Goal: Communication & Community: Answer question/provide support

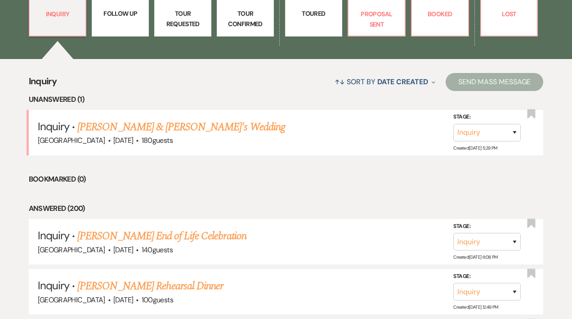
scroll to position [281, 0]
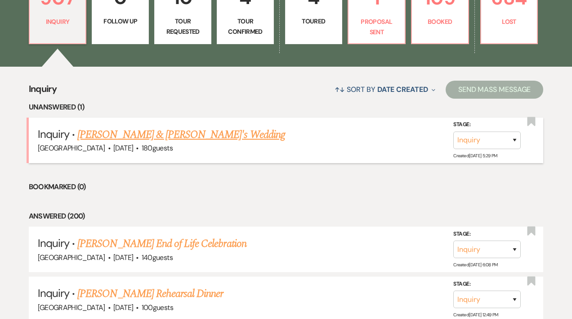
click at [167, 135] on link "[PERSON_NAME] & [PERSON_NAME]'s Wedding" at bounding box center [181, 134] width 208 height 16
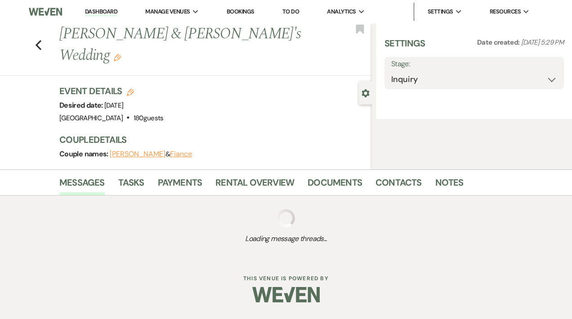
select select "5"
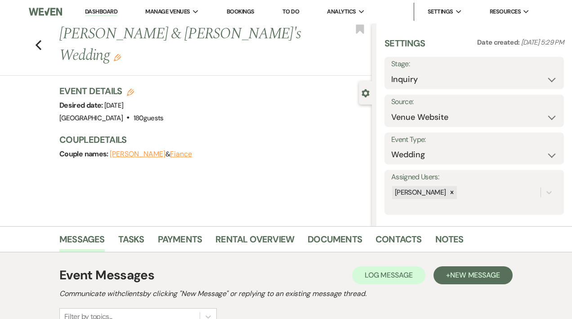
click at [251, 11] on link "Bookings" at bounding box center [241, 12] width 28 height 8
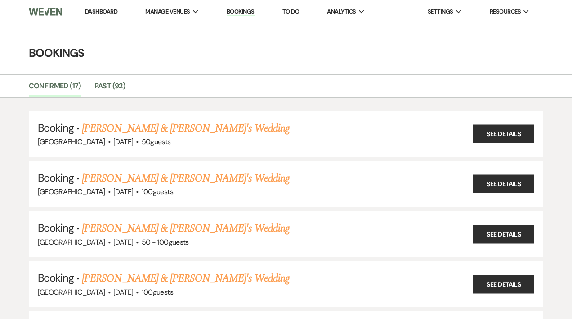
click at [90, 11] on link "Dashboard" at bounding box center [101, 12] width 32 height 8
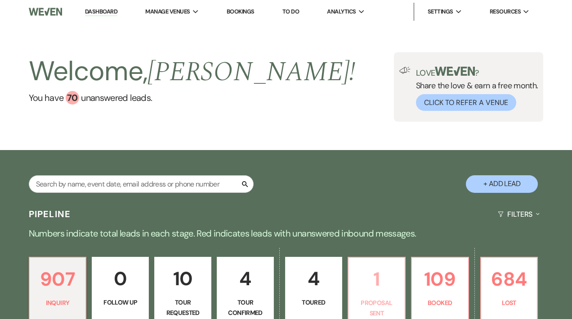
click at [370, 290] on p "1" at bounding box center [376, 279] width 45 height 30
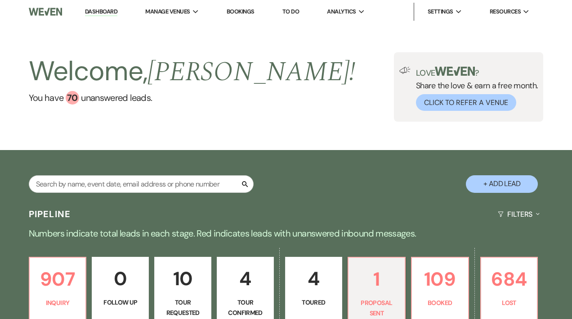
select select "6"
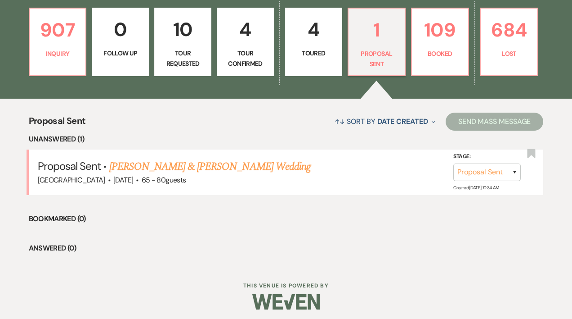
scroll to position [250, 0]
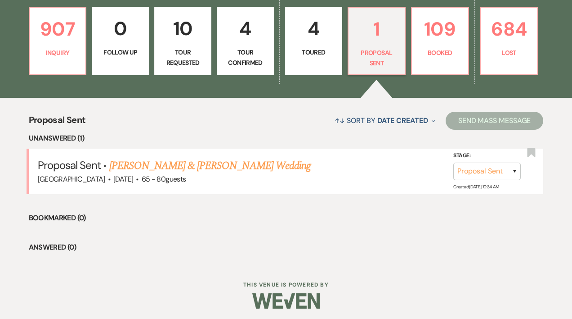
click at [299, 49] on p "Toured" at bounding box center [313, 52] width 45 height 10
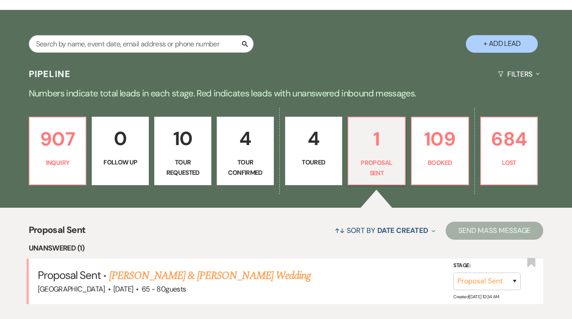
select select "5"
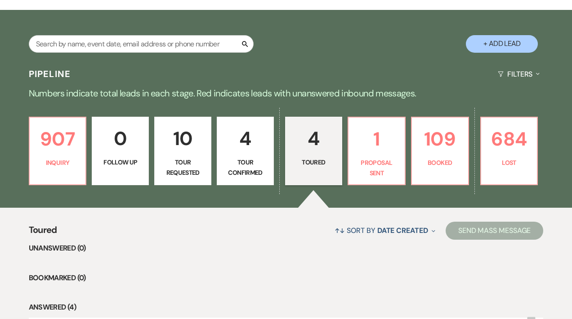
scroll to position [250, 0]
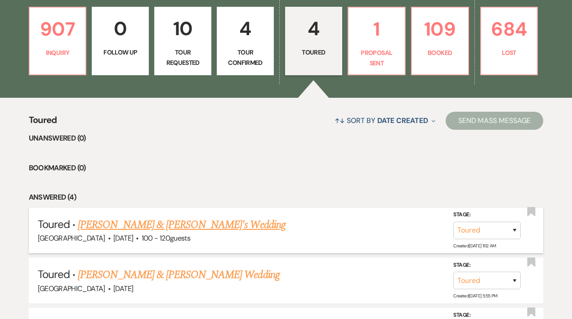
click at [122, 225] on link "Melaine & Shane's Wedding" at bounding box center [182, 224] width 208 height 16
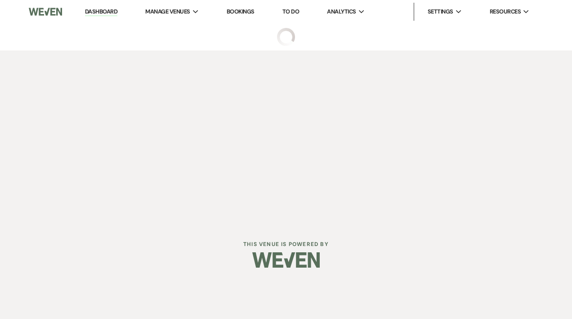
select select "5"
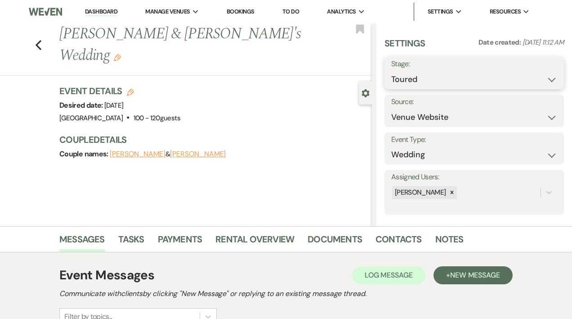
click at [544, 78] on select "Inquiry Follow Up Tour Requested Tour Confirmed Toured Proposal Sent Booked Lost" at bounding box center [474, 80] width 166 height 18
select select "6"
click at [391, 71] on select "Inquiry Follow Up Tour Requested Tour Confirmed Toured Proposal Sent Booked Lost" at bounding box center [474, 80] width 166 height 18
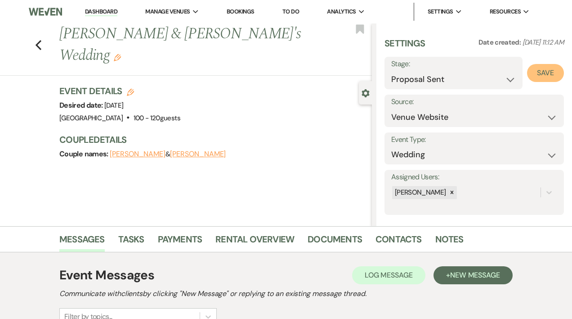
click at [537, 73] on button "Save" at bounding box center [545, 73] width 37 height 18
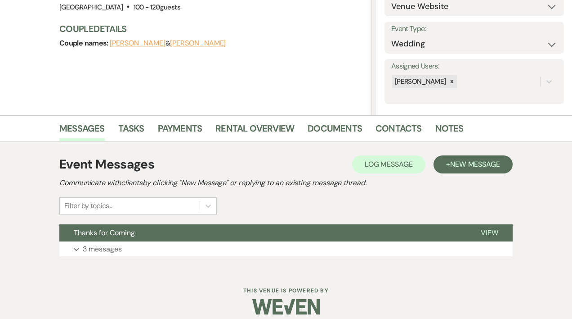
scroll to position [120, 0]
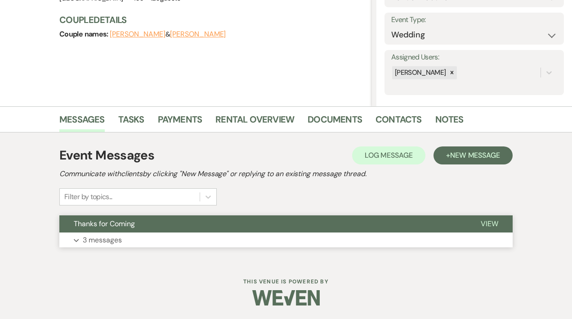
click at [490, 225] on span "View" at bounding box center [490, 223] width 18 height 9
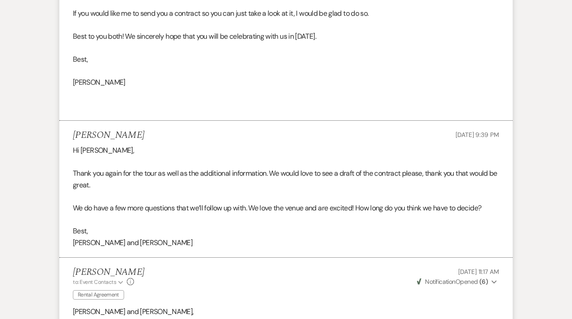
scroll to position [723, 0]
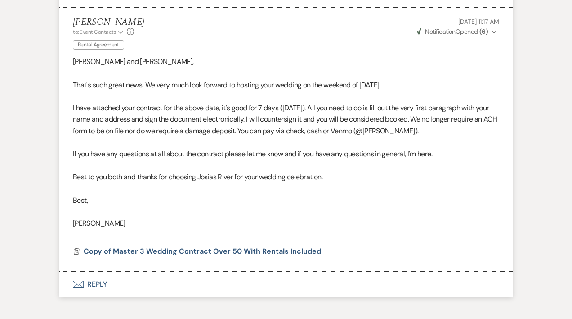
click at [103, 283] on button "Envelope Reply" at bounding box center [286, 283] width 454 height 25
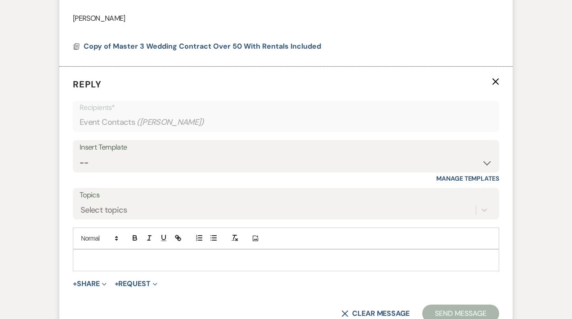
scroll to position [928, 0]
click at [98, 258] on p at bounding box center [286, 259] width 412 height 10
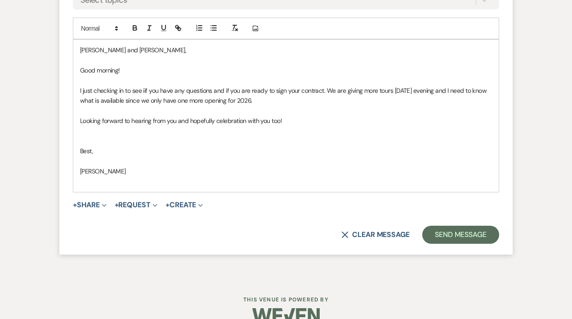
scroll to position [1141, 0]
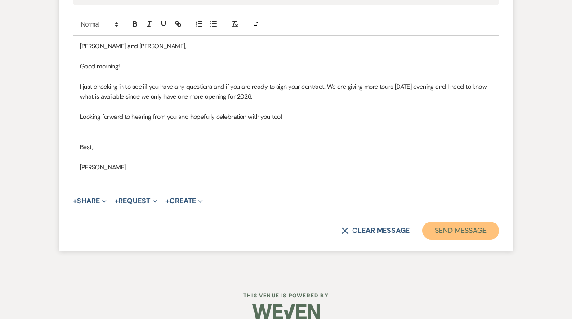
click at [462, 231] on button "Send Message" at bounding box center [460, 230] width 77 height 18
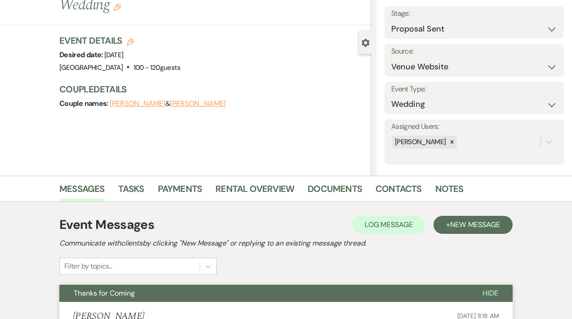
scroll to position [0, 0]
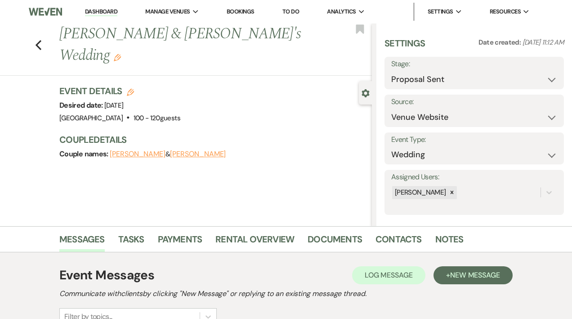
click at [112, 9] on link "Dashboard" at bounding box center [101, 12] width 32 height 9
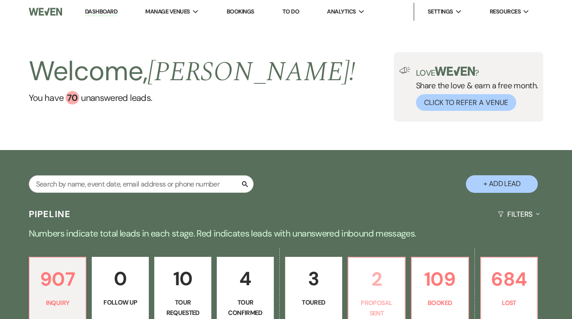
click at [382, 297] on p "Proposal Sent" at bounding box center [376, 307] width 45 height 20
select select "6"
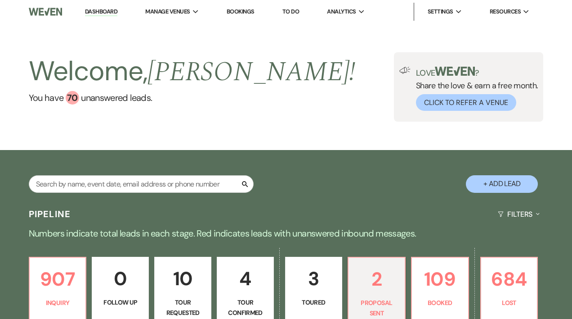
select select "6"
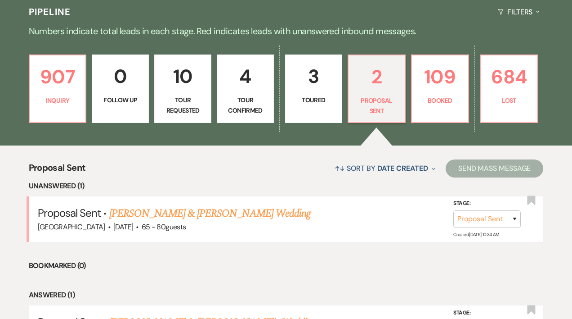
scroll to position [214, 0]
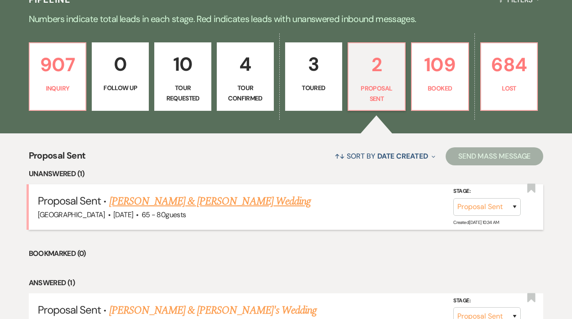
click at [230, 202] on link "Brynn Pignatone & Shawn Joubert's Wedding" at bounding box center [210, 201] width 202 height 16
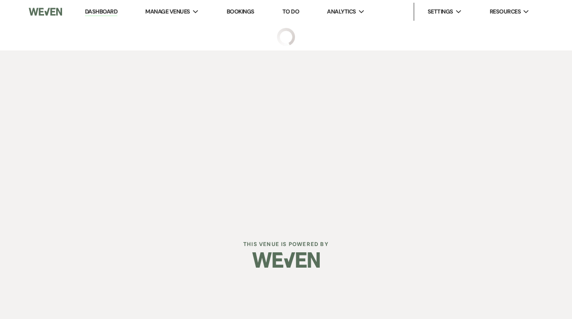
select select "6"
select select "5"
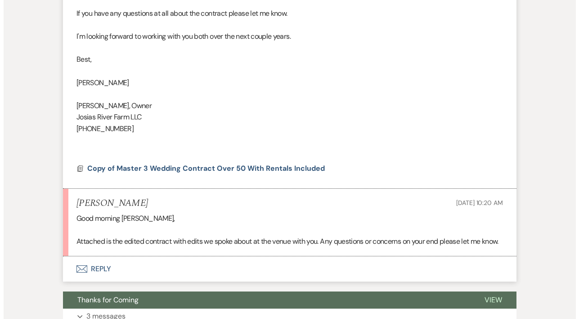
scroll to position [496, 0]
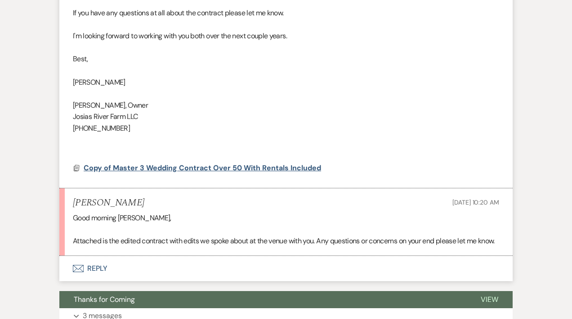
click at [267, 168] on span "Copy of Master 3 Wedding Contract Over 50 With Rentals Included" at bounding box center [203, 167] width 238 height 9
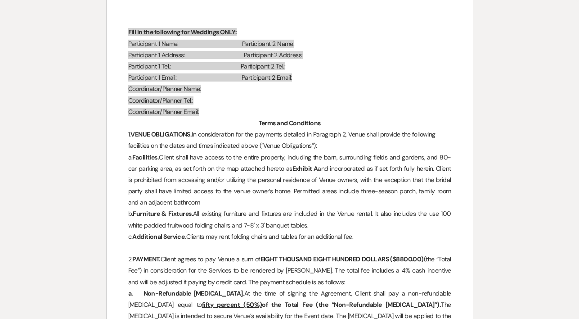
scroll to position [432, 0]
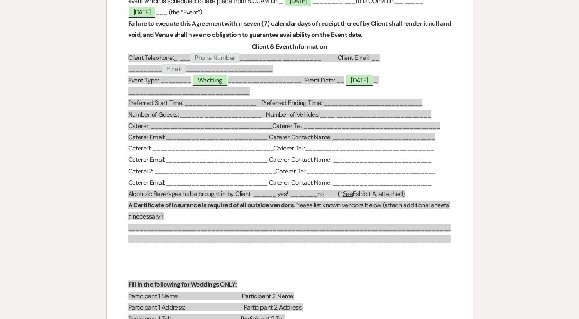
scroll to position [144, 0]
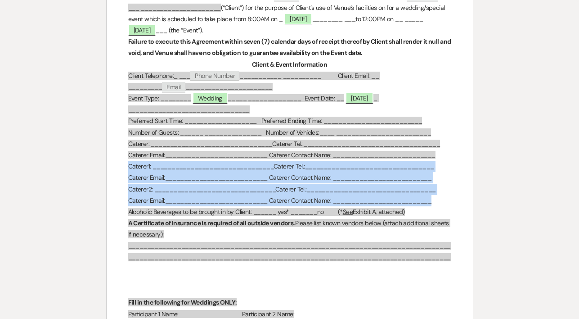
drag, startPoint x: 124, startPoint y: 166, endPoint x: 438, endPoint y: 200, distance: 316.3
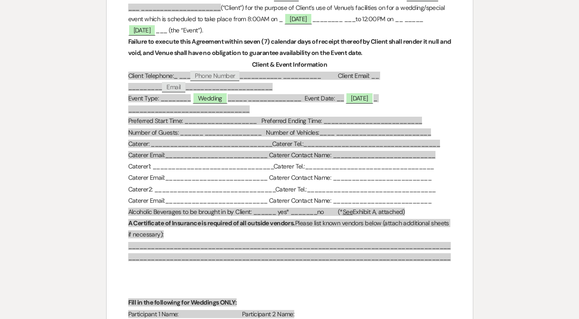
select select "6"
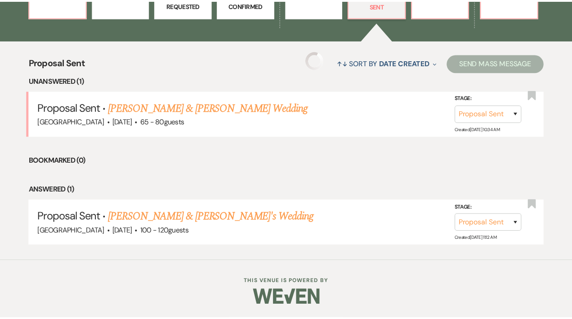
scroll to position [214, 0]
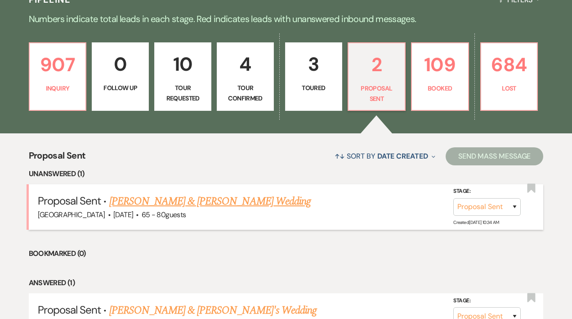
click at [204, 201] on link "Brynn Pignatone & Shawn Joubert's Wedding" at bounding box center [210, 201] width 202 height 16
select select "6"
select select "5"
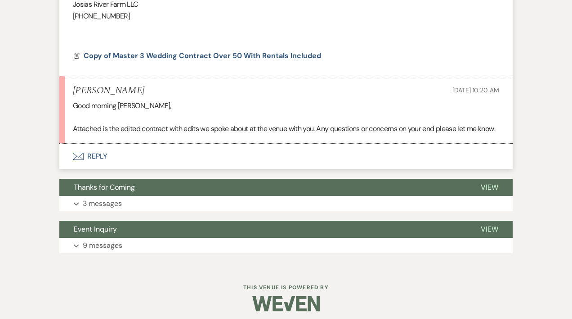
scroll to position [625, 0]
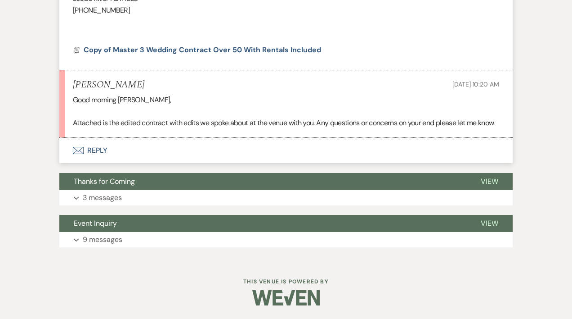
click at [103, 150] on button "Envelope Reply" at bounding box center [286, 150] width 454 height 25
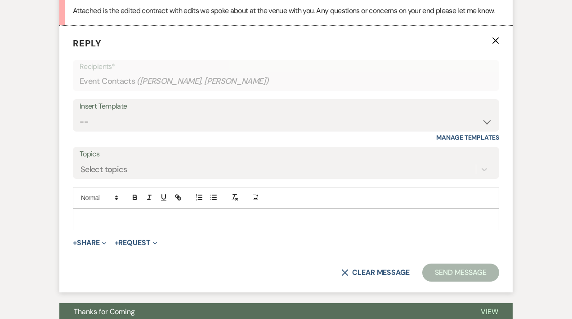
scroll to position [720, 0]
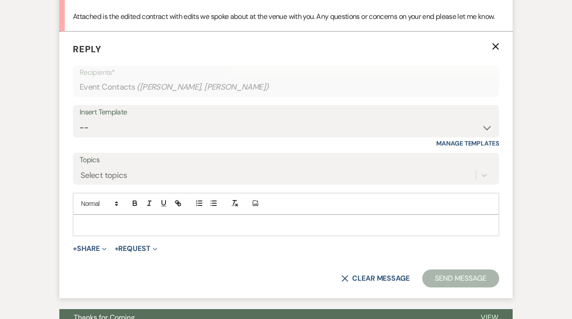
click at [107, 166] on label "Topics" at bounding box center [286, 159] width 413 height 13
click at [81, 177] on input "Topics" at bounding box center [81, 175] width 1 height 12
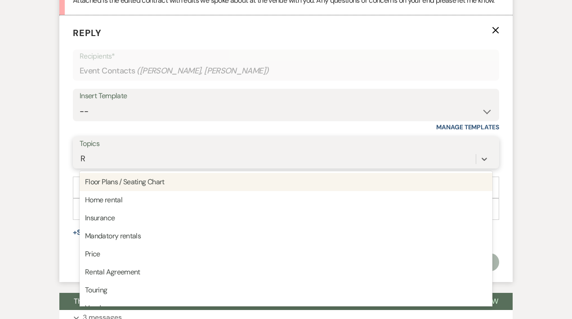
scroll to position [739, 0]
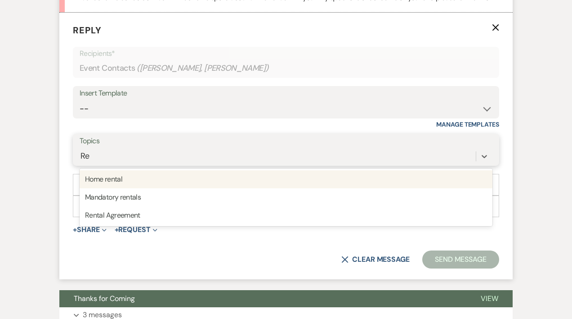
type input "Ren"
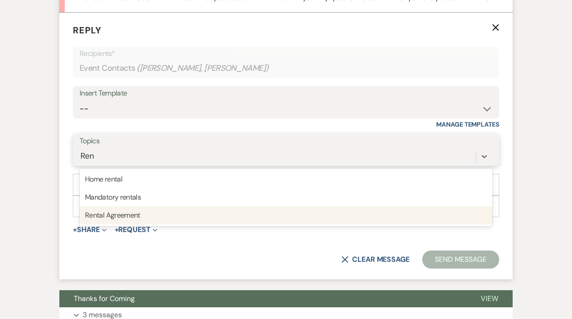
click at [112, 224] on div "Rental Agreement" at bounding box center [286, 215] width 413 height 18
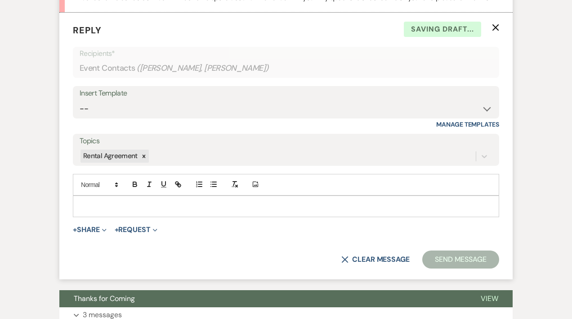
click at [95, 211] on p at bounding box center [286, 206] width 412 height 10
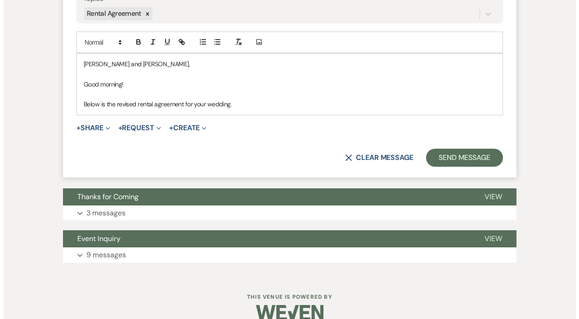
scroll to position [908, 0]
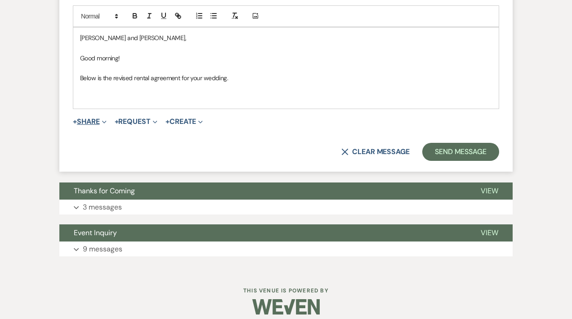
click at [106, 124] on icon "Expand" at bounding box center [104, 122] width 4 height 4
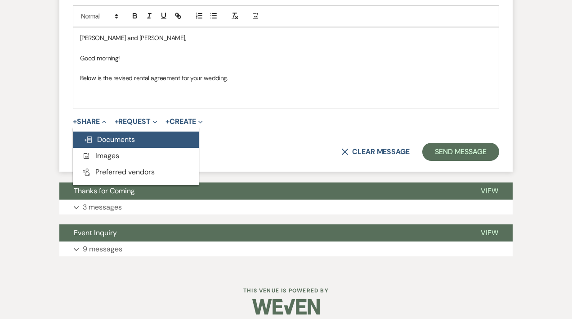
click at [107, 144] on span "Doc Upload Documents" at bounding box center [109, 139] width 51 height 9
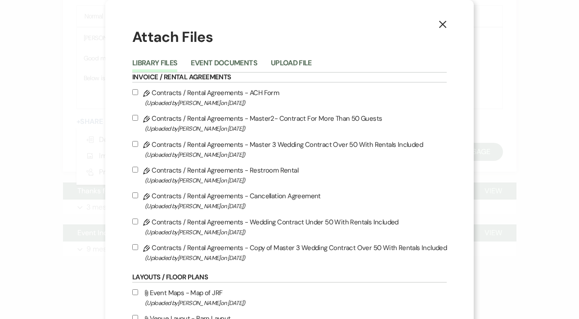
click at [136, 247] on input "Pencil Contracts / Rental Agreements - Copy of Master 3 Wedding Contract Over 5…" at bounding box center [135, 247] width 6 height 6
checkbox input "true"
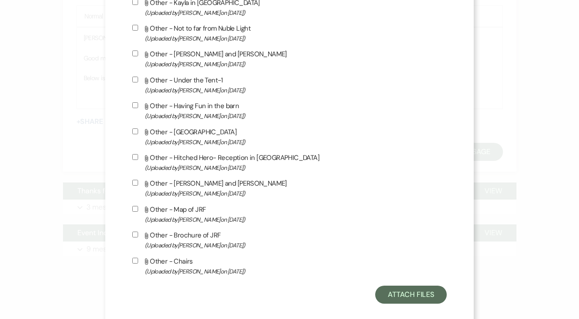
scroll to position [682, 0]
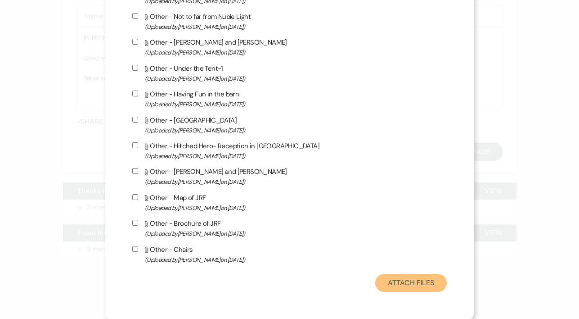
click at [386, 283] on button "Attach Files" at bounding box center [411, 283] width 72 height 18
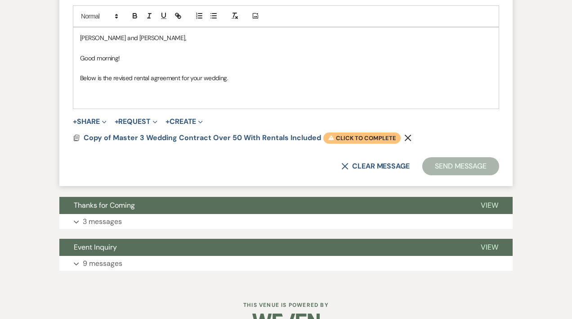
click at [346, 144] on span "Warning Click to complete" at bounding box center [362, 138] width 77 height 12
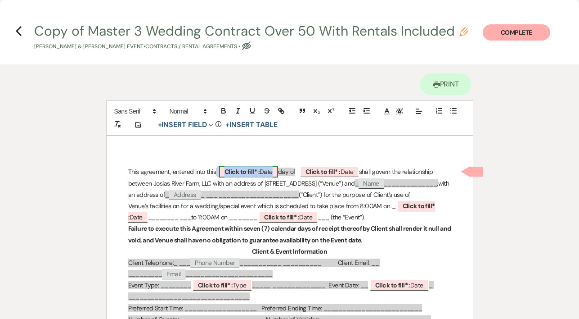
click at [272, 169] on span "Click to fill* : Date" at bounding box center [248, 172] width 59 height 12
select select "owner"
select select "Date"
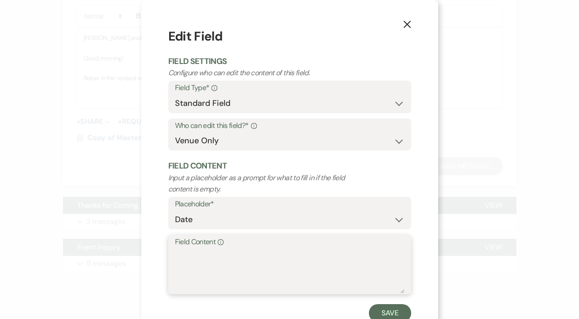
click at [184, 252] on textarea "Field Content Info" at bounding box center [289, 270] width 229 height 45
type textarea "September 24, 2027"
click at [385, 309] on button "Save" at bounding box center [390, 313] width 42 height 18
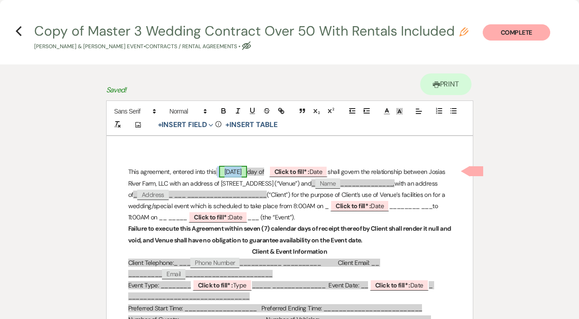
click at [247, 169] on span "September 24, 2027" at bounding box center [233, 172] width 28 height 12
select select "owner"
select select "Date"
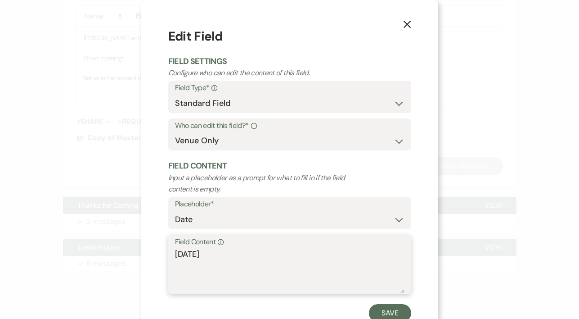
click at [253, 255] on textarea "September 24, 2027" at bounding box center [289, 270] width 229 height 45
type textarea "S"
type textarea "10th"
click at [378, 311] on button "Save" at bounding box center [390, 313] width 42 height 18
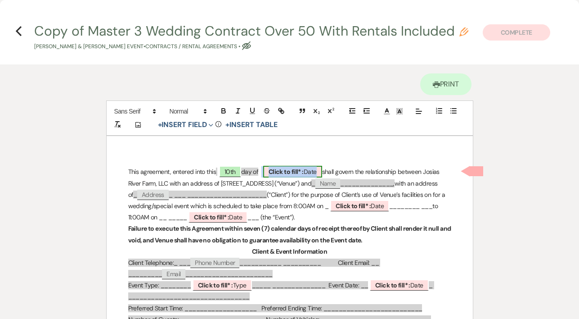
click at [312, 171] on span "Click to fill* : Date" at bounding box center [292, 172] width 59 height 12
select select "owner"
select select "Date"
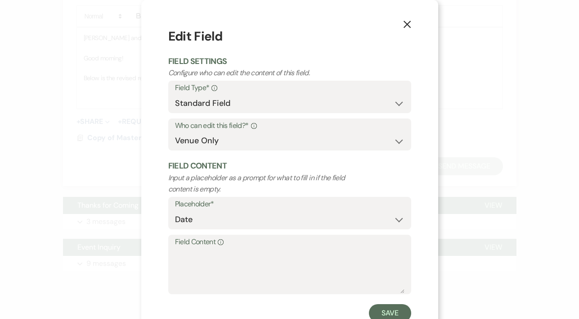
click at [190, 241] on label "Field Content Info" at bounding box center [289, 241] width 229 height 13
click at [190, 248] on textarea "Field Content Info" at bounding box center [289, 270] width 229 height 45
type textarea "September 2025"
click at [387, 311] on button "Save" at bounding box center [390, 313] width 42 height 18
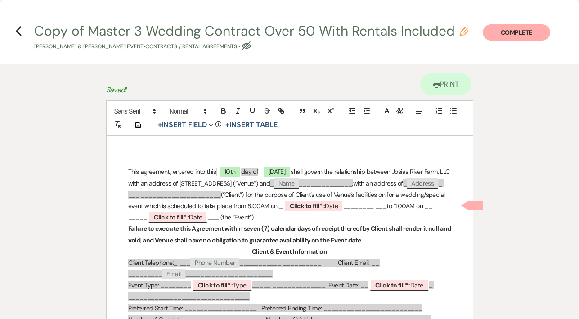
click at [299, 181] on span "Name" at bounding box center [286, 183] width 25 height 10
select select "client"
select select "Name"
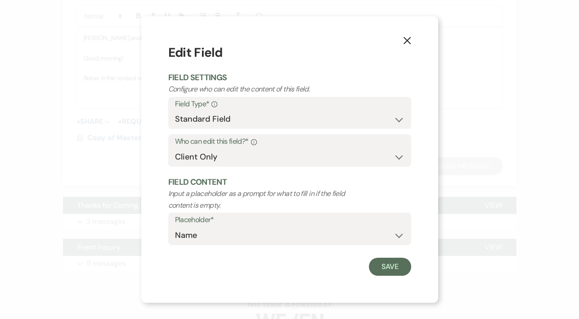
click at [409, 40] on icon "X" at bounding box center [407, 40] width 8 height 8
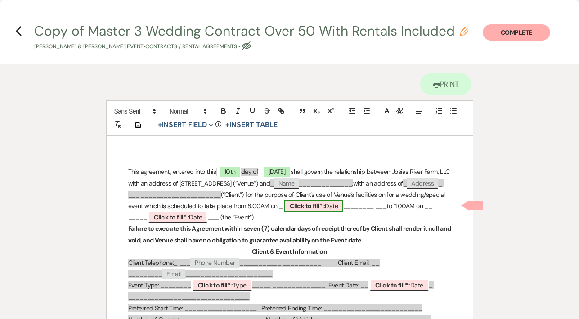
click at [284, 211] on span "Click to fill* : Date" at bounding box center [313, 206] width 59 height 12
select select "owner"
select select "Date"
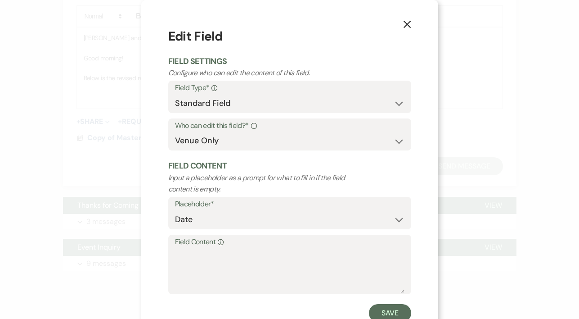
click at [181, 238] on label "Field Content Info" at bounding box center [289, 241] width 229 height 13
click at [181, 248] on textarea "Field Content Info" at bounding box center [289, 270] width 229 height 45
type textarea "September 24, 2027"
click at [388, 314] on button "Save" at bounding box center [390, 313] width 42 height 18
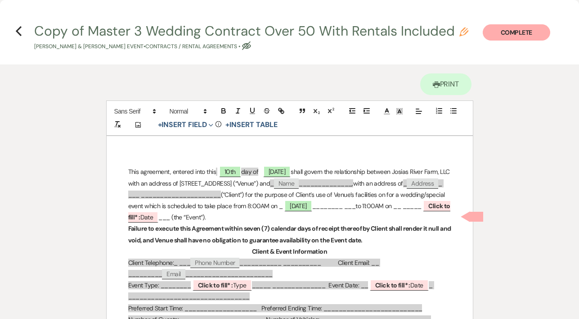
click at [251, 216] on p "This agreement, entered into this 10th day of September 2025 shall govern the r…" at bounding box center [289, 194] width 323 height 57
click at [265, 217] on p "This agreement, entered into this 10th day of September 2025 shall govern the r…" at bounding box center [289, 194] width 323 height 57
click at [364, 215] on span "Click to fill* : Date" at bounding box center [286, 211] width 317 height 23
select select "owner"
select select "Date"
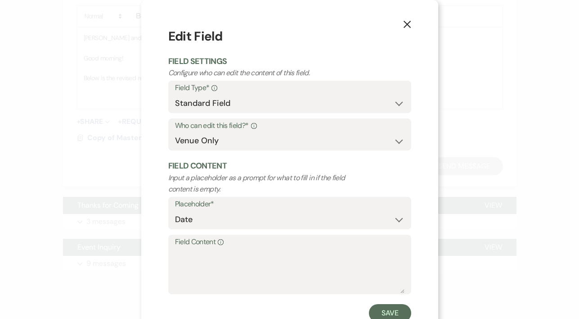
click at [178, 243] on label "Field Content Info" at bounding box center [289, 241] width 229 height 13
click at [178, 248] on textarea "Field Content Info" at bounding box center [289, 270] width 229 height 45
type textarea "September 26, 2027"
click at [377, 313] on button "Save" at bounding box center [390, 313] width 42 height 18
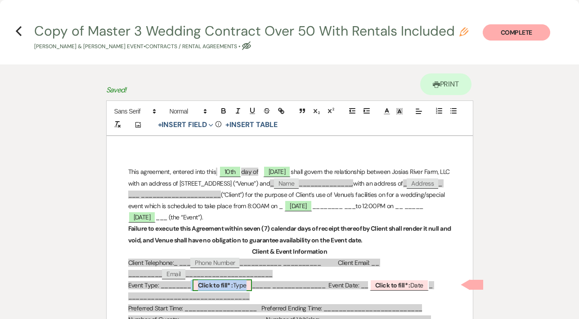
click at [238, 285] on span "Click to fill* : Type" at bounding box center [222, 285] width 59 height 12
select select "owner"
select select "Type"
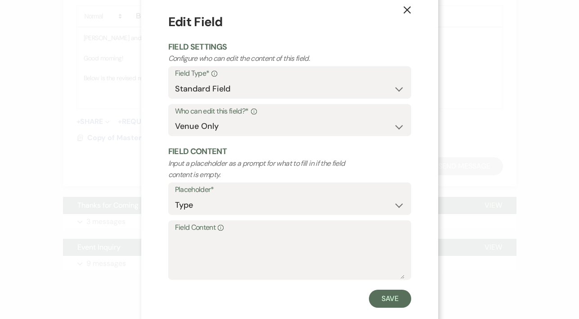
scroll to position [23, 0]
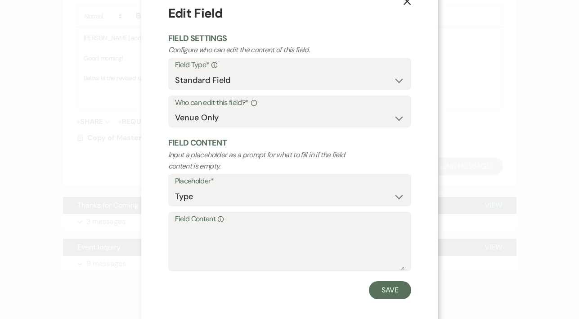
click at [189, 216] on label "Field Content Info" at bounding box center [289, 218] width 229 height 13
click at [189, 225] on textarea "Field Content Info" at bounding box center [289, 247] width 229 height 45
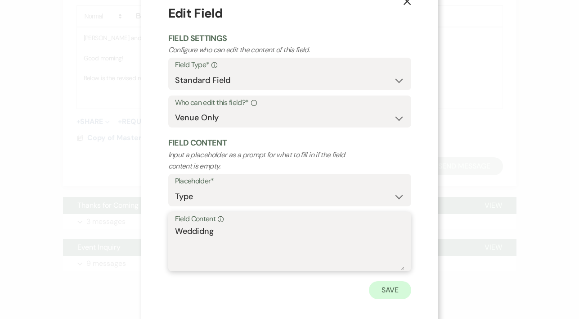
type textarea "Weddidng"
click at [388, 292] on button "Save" at bounding box center [390, 290] width 42 height 18
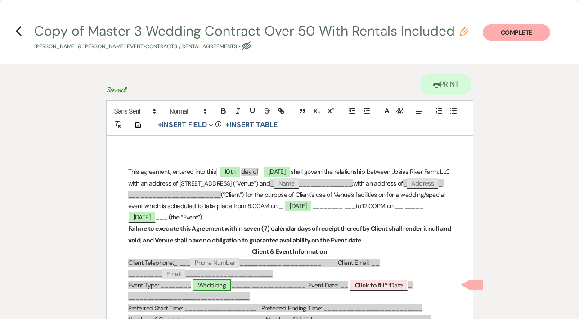
click at [220, 283] on span "Weddidng" at bounding box center [212, 285] width 39 height 12
select select "owner"
select select "Type"
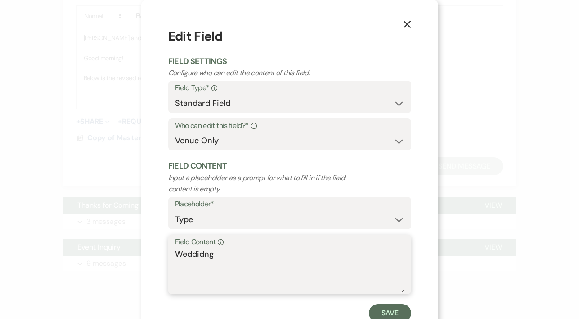
click at [202, 252] on textarea "Weddidng" at bounding box center [289, 270] width 229 height 45
type textarea "Wedding"
click at [384, 310] on button "Save" at bounding box center [390, 313] width 42 height 18
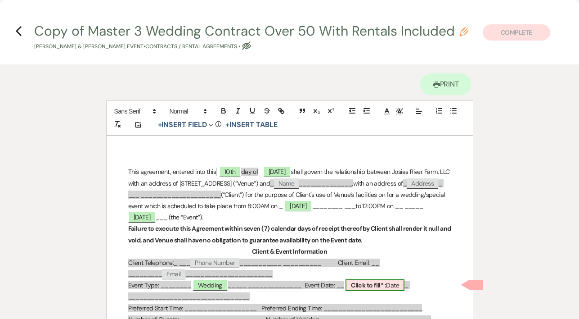
click at [396, 285] on span "Click to fill* : Date" at bounding box center [375, 285] width 59 height 12
select select "owner"
select select "Date"
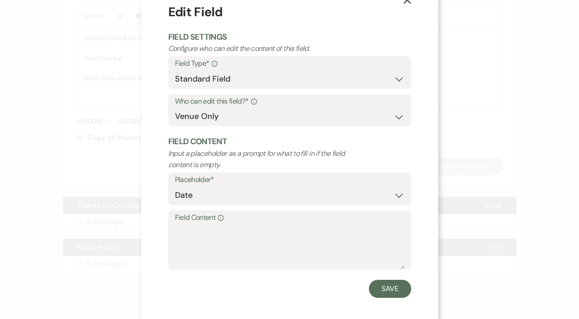
scroll to position [30, 0]
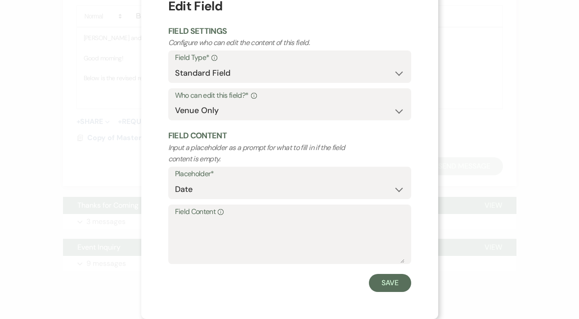
click at [175, 210] on label "Field Content Info" at bounding box center [289, 211] width 229 height 13
click at [175, 218] on textarea "Field Content Info" at bounding box center [289, 240] width 229 height 45
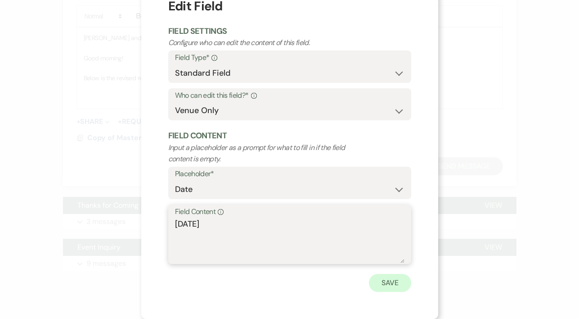
type textarea "September 25, 2027"
click at [380, 283] on button "Save" at bounding box center [390, 283] width 42 height 18
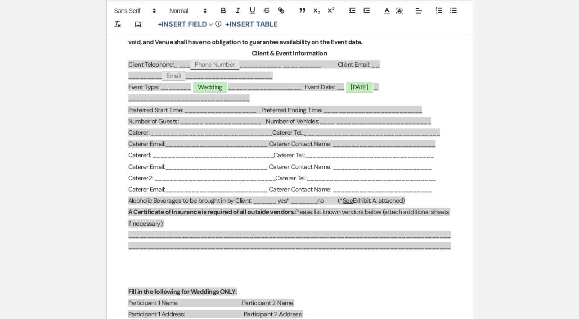
scroll to position [216, 0]
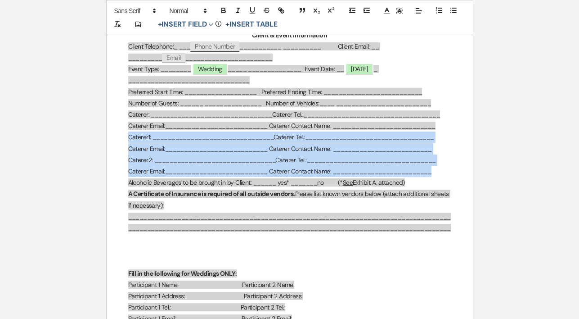
drag, startPoint x: 127, startPoint y: 136, endPoint x: 442, endPoint y: 173, distance: 317.1
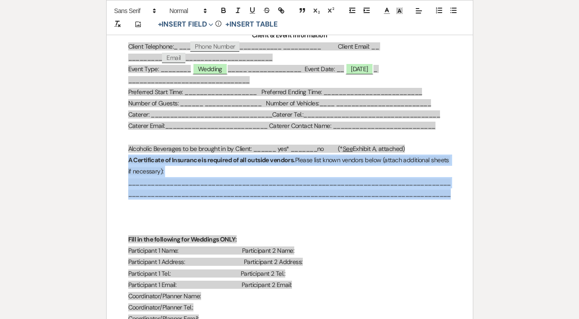
drag, startPoint x: 122, startPoint y: 162, endPoint x: 163, endPoint y: 218, distance: 69.1
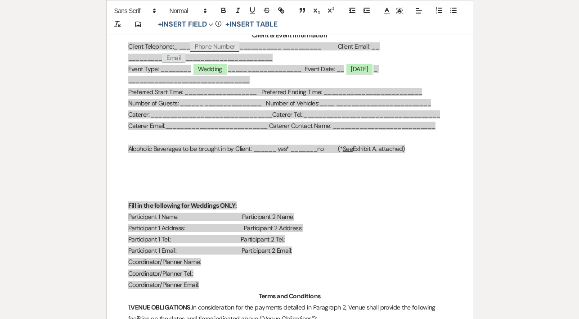
click at [128, 102] on span "Number of Guests: ______ _______________ Number of Vehicles:____ ______________…" at bounding box center [279, 103] width 303 height 8
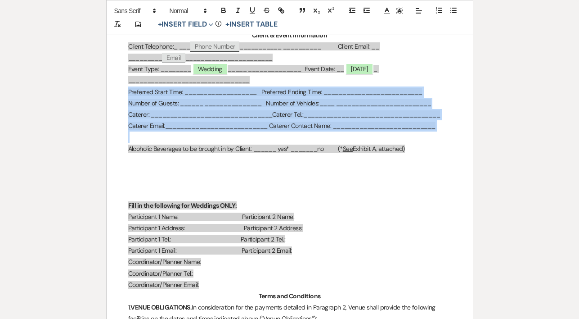
drag, startPoint x: 128, startPoint y: 91, endPoint x: 449, endPoint y: 134, distance: 324.1
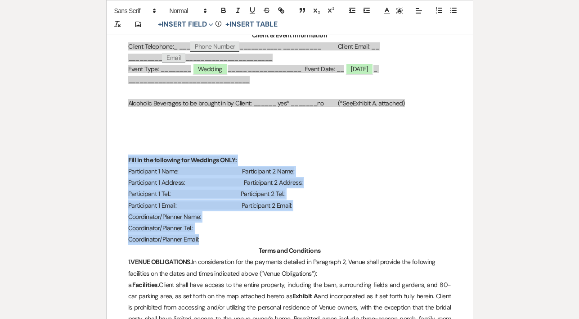
drag, startPoint x: 123, startPoint y: 159, endPoint x: 201, endPoint y: 234, distance: 108.5
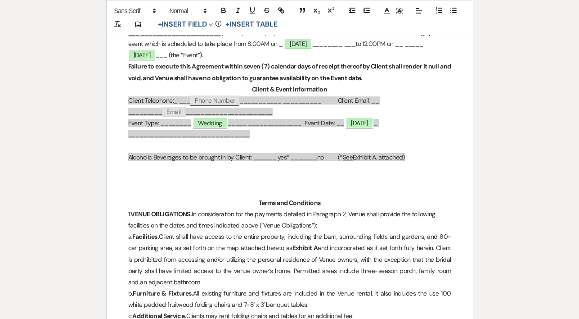
scroll to position [144, 0]
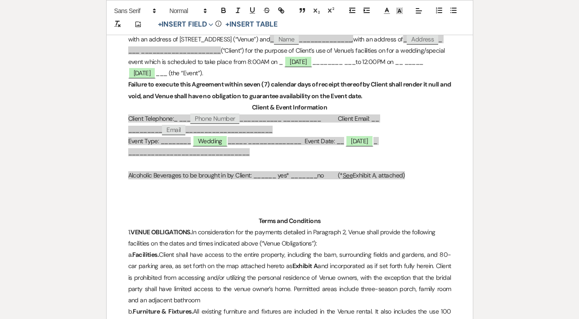
click at [200, 118] on span "Phone Number" at bounding box center [214, 118] width 49 height 10
select select "client"
select select "Phone Number"
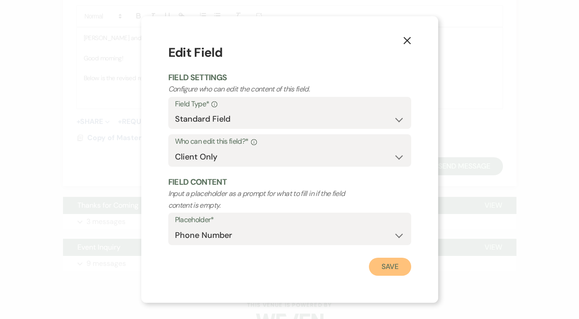
click at [389, 267] on button "Save" at bounding box center [390, 266] width 42 height 18
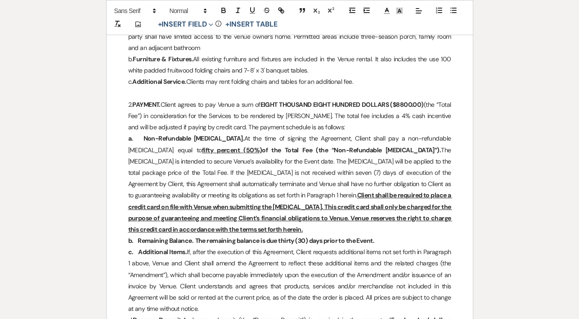
scroll to position [414, 0]
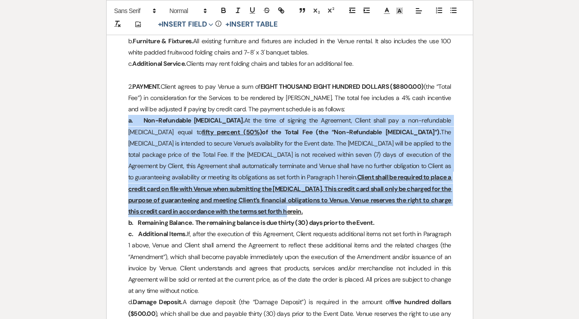
drag, startPoint x: 127, startPoint y: 119, endPoint x: 285, endPoint y: 214, distance: 184.3
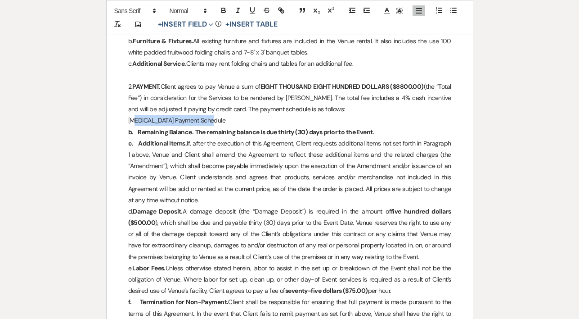
drag, startPoint x: 140, startPoint y: 119, endPoint x: 216, endPoint y: 117, distance: 75.2
click at [216, 117] on p "Retainer Payment Schedule" at bounding box center [289, 120] width 323 height 11
click at [224, 11] on icon "button" at bounding box center [224, 10] width 8 height 8
click at [227, 122] on p "Retainer Payment Schedule" at bounding box center [289, 120] width 323 height 11
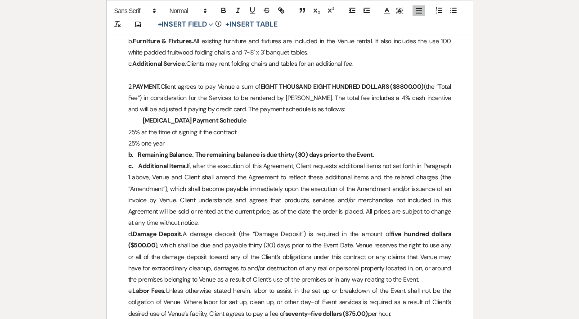
click at [172, 143] on p "25% one year" at bounding box center [289, 143] width 323 height 11
click at [195, 146] on p "25% one(1) year" at bounding box center [289, 143] width 323 height 11
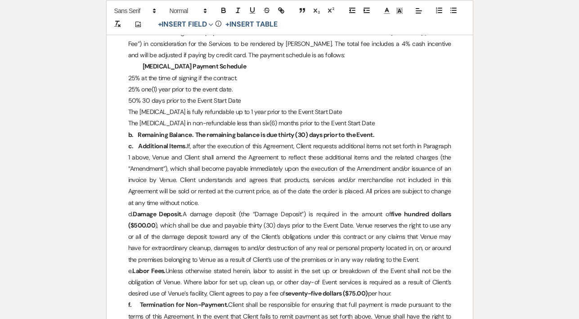
scroll to position [486, 0]
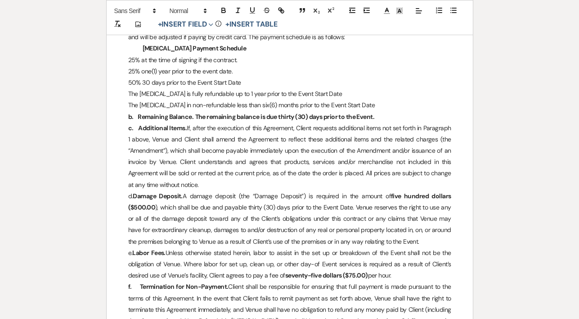
click at [382, 116] on p "b. Remaining Balance. The remaining balance is due thirty (30) days prior to th…" at bounding box center [289, 116] width 323 height 11
click at [222, 9] on icon "button" at bounding box center [224, 10] width 8 height 8
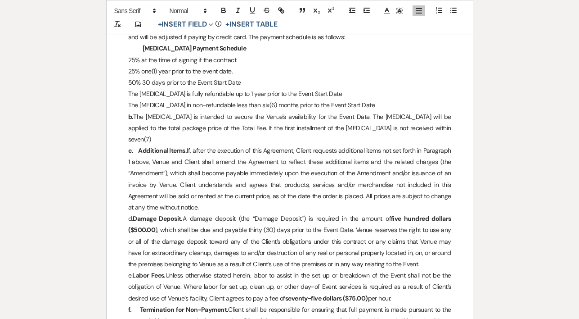
click at [381, 126] on p "b. The Retainer is intended to secure the Venue's availability for the Event Da…" at bounding box center [289, 128] width 323 height 34
click at [401, 128] on p "b. The Retainer is intended to secure the Venue's availability for the Event Da…" at bounding box center [289, 128] width 323 height 34
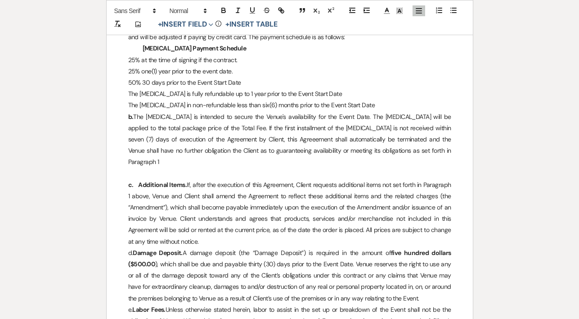
click at [415, 148] on p "b. The Retainer is intended to secure the Venue's availability for the Event Da…" at bounding box center [289, 139] width 323 height 57
drag, startPoint x: 366, startPoint y: 218, endPoint x: 395, endPoint y: 231, distance: 32.6
click at [395, 231] on p "c. Additional Items. If, after the execution of this Agreement, Client requests…" at bounding box center [289, 213] width 323 height 68
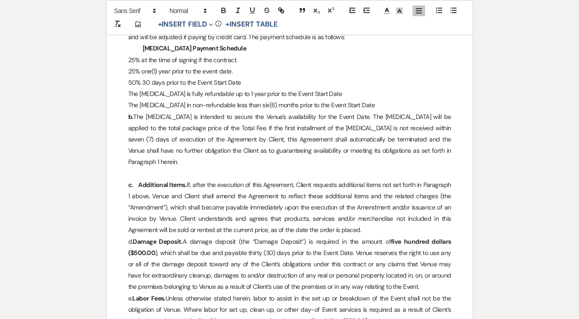
drag, startPoint x: 128, startPoint y: 229, endPoint x: 397, endPoint y: 311, distance: 281.1
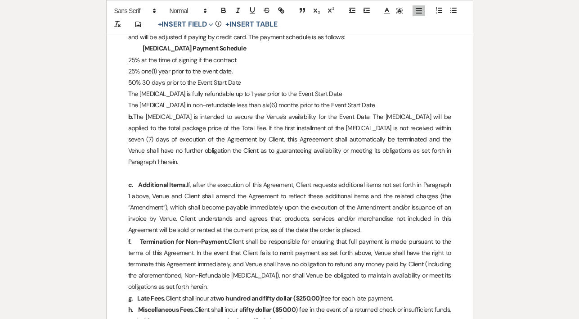
click at [386, 104] on p "The retainer in non-refundable less than six(6) months prior to the Event Start…" at bounding box center [289, 104] width 323 height 11
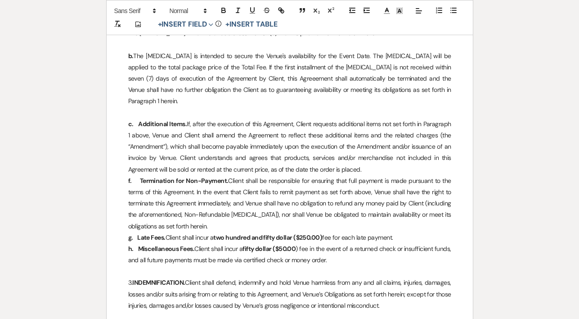
scroll to position [540, 0]
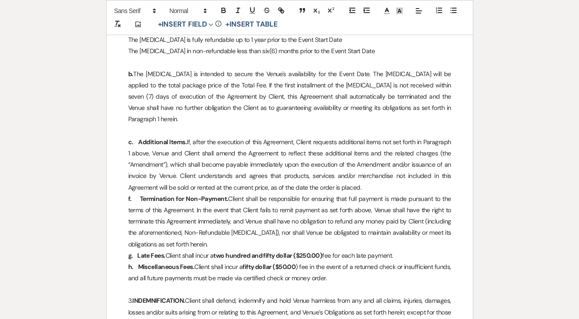
click at [229, 96] on p "b. The Retainer is intended to secure the Venue's availability for the Event Da…" at bounding box center [289, 96] width 323 height 57
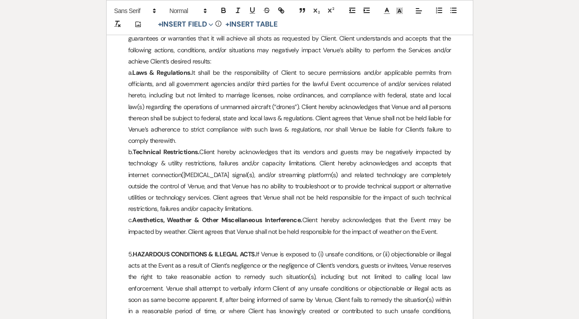
scroll to position [876, 0]
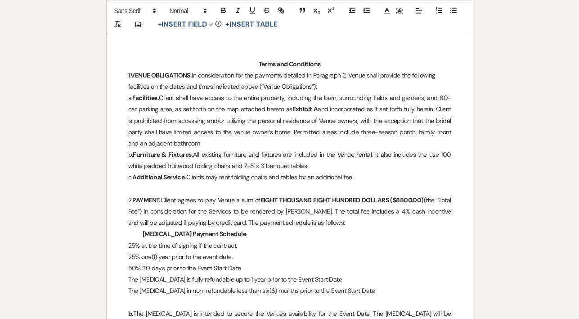
scroll to position [283, 0]
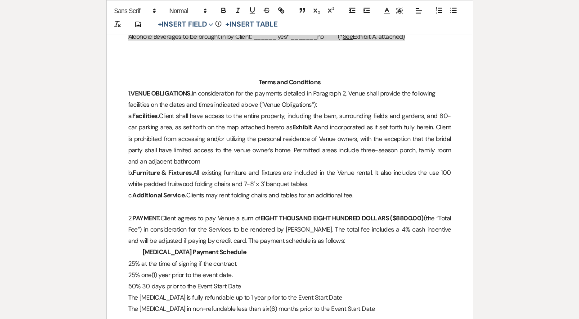
click at [376, 192] on p "c. Additional Service. Clients may rent folding chairs and tables for an additi…" at bounding box center [289, 194] width 323 height 11
click at [235, 194] on p "c. Additional Service. Clients may rent from an outside vendor." at bounding box center [289, 194] width 323 height 11
click at [238, 195] on p "c. Additional Service. Clients may rent from an outside vendor." at bounding box center [289, 194] width 323 height 11
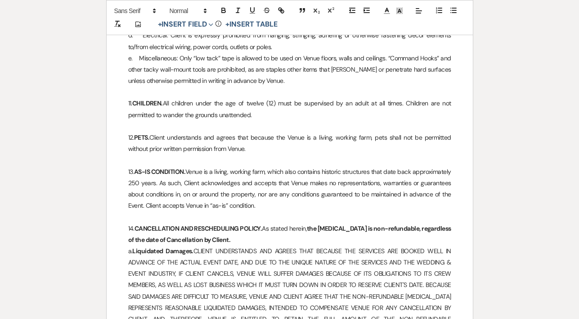
scroll to position [2226, 0]
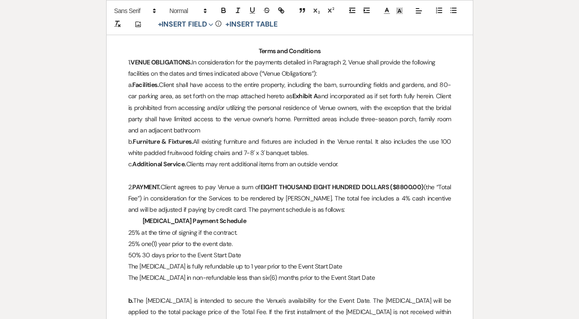
scroll to position [301, 0]
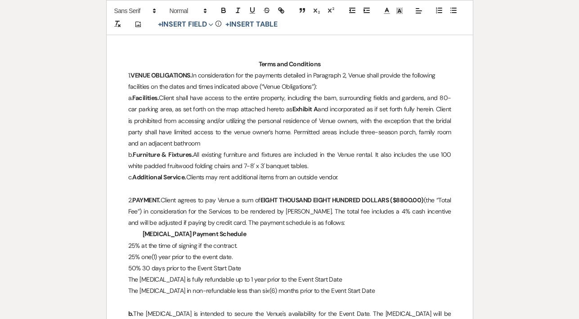
click at [207, 140] on p "a. Facilities. Client shall have access to the entire property, including the b…" at bounding box center [289, 120] width 323 height 57
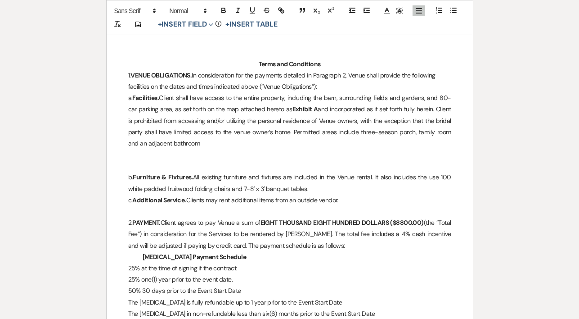
click at [130, 157] on p at bounding box center [289, 154] width 323 height 11
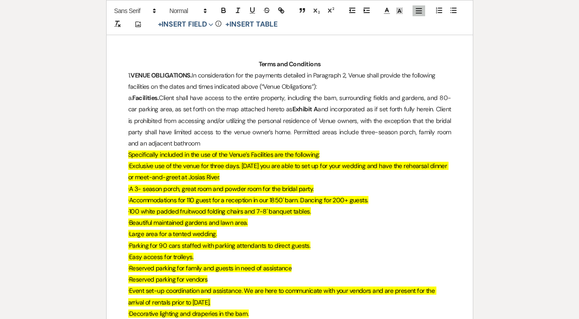
scroll to position [942, 0]
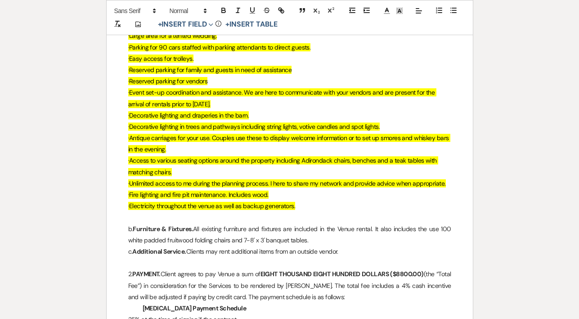
scroll to position [517, 0]
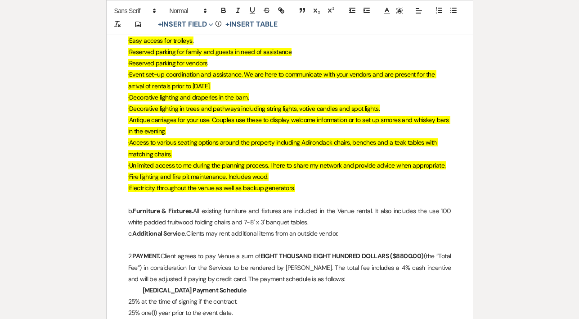
click at [133, 118] on span "·Antique carriages for your use. Couples use these to display welcome informati…" at bounding box center [289, 125] width 322 height 19
click at [132, 120] on span "·Antique carriages for your use. Couples use these to display welcome informati…" at bounding box center [289, 125] width 322 height 19
click at [130, 119] on span "·antique carriages for your use. Couples use these to display welcome informati…" at bounding box center [289, 125] width 322 height 19
click at [388, 163] on span "·Unlimited access to me during the planning process. I here to share my network…" at bounding box center [287, 165] width 318 height 8
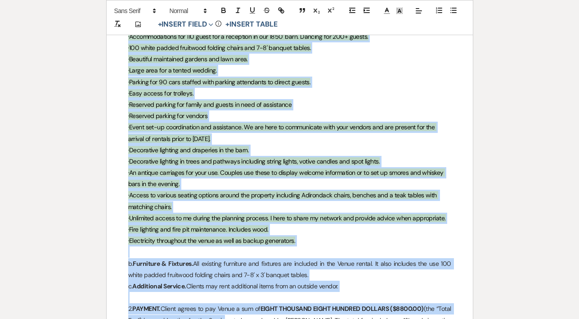
scroll to position [488, 0]
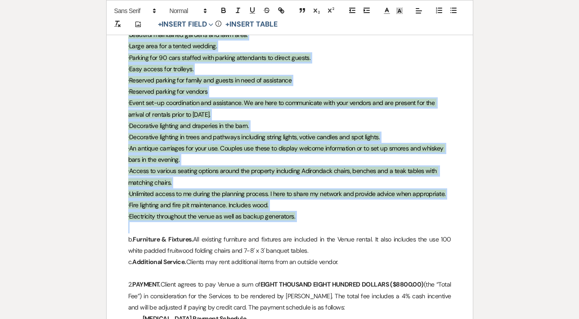
drag, startPoint x: 128, startPoint y: 81, endPoint x: 251, endPoint y: 230, distance: 192.4
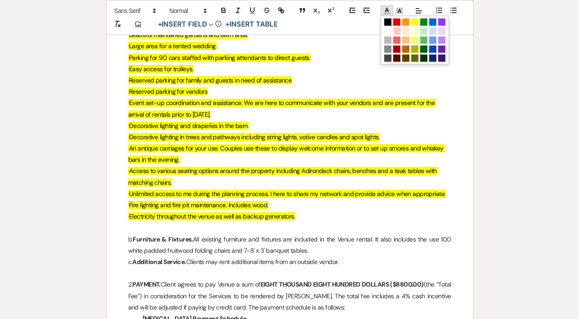
click at [388, 11] on line at bounding box center [387, 11] width 2 height 0
click at [388, 21] on span at bounding box center [387, 21] width 7 height 7
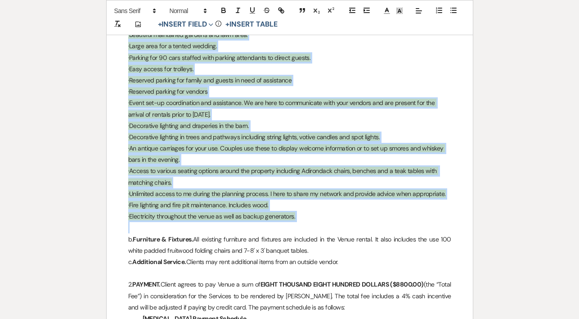
scroll to position [11, 0]
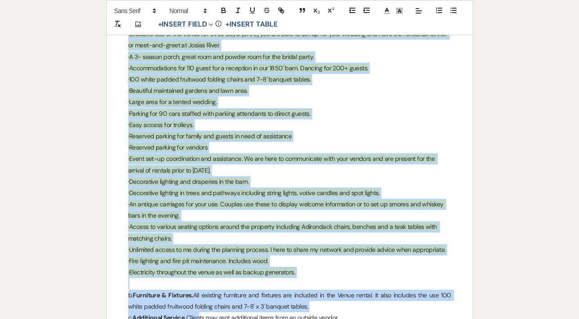
scroll to position [439, 0]
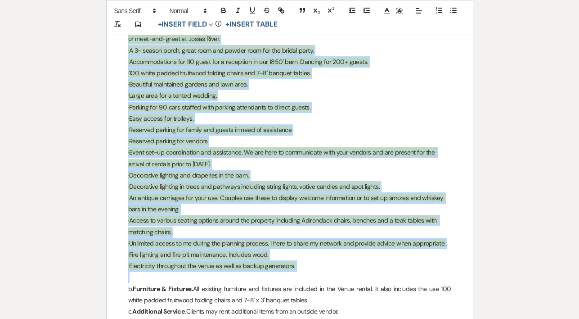
drag, startPoint x: 127, startPoint y: 102, endPoint x: 205, endPoint y: 281, distance: 194.8
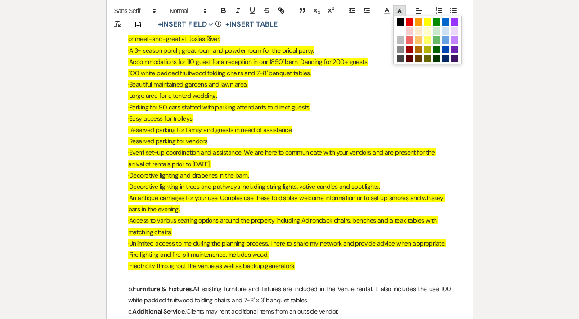
click at [398, 12] on polyline at bounding box center [399, 11] width 3 height 4
click at [400, 29] on span at bounding box center [400, 30] width 7 height 7
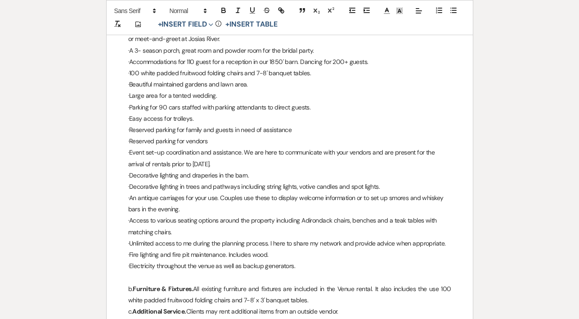
scroll to position [11, 0]
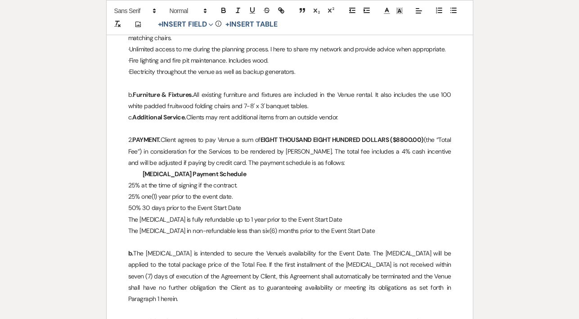
scroll to position [623, 0]
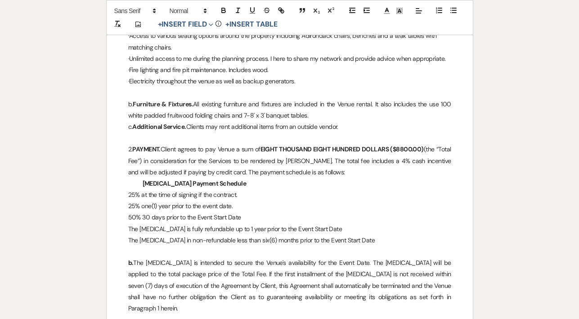
click at [269, 240] on p "The retainer in non-refundable less than six(6) months prior to the Event Start…" at bounding box center [289, 239] width 323 height 11
click at [264, 240] on p "The retainer in non-refundable less than six(6) months prior to the Event Start…" at bounding box center [289, 239] width 323 height 11
click at [273, 240] on p "The retainer in non-refundable less than one(6) months prior to the Event Start…" at bounding box center [289, 239] width 323 height 11
click at [295, 240] on p "The retainer in non-refundable less than one(1) months prior to the Event Start…" at bounding box center [289, 239] width 323 height 11
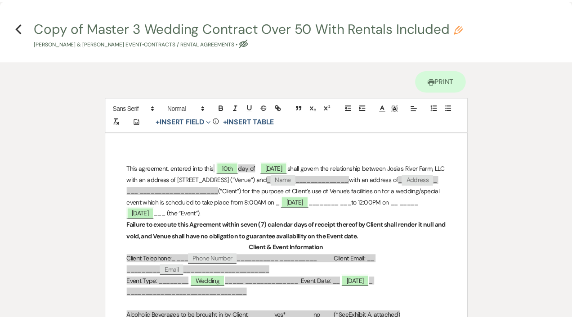
scroll to position [0, 0]
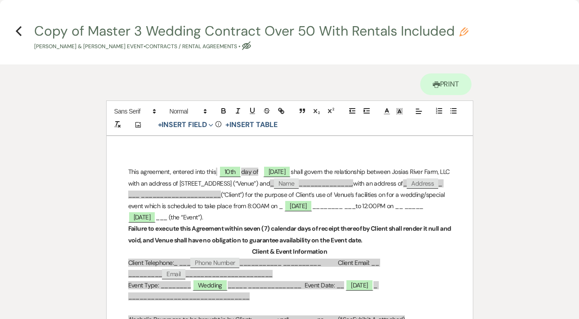
click at [14, 31] on h4 "Previous Copy of Master 3 Wedding Contract Over 50 With Rentals Included Pencil…" at bounding box center [289, 36] width 579 height 29
click at [19, 30] on icon "Previous" at bounding box center [18, 31] width 7 height 11
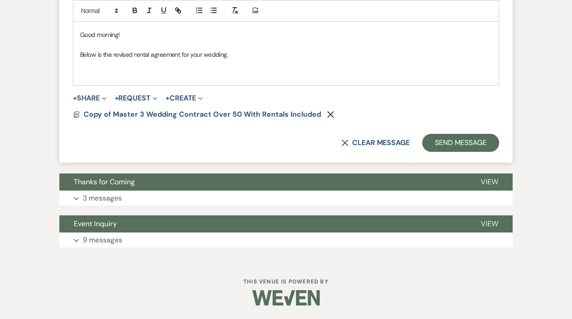
click at [255, 52] on p "Below is the revised rental agreement for your wedding." at bounding box center [286, 54] width 412 height 10
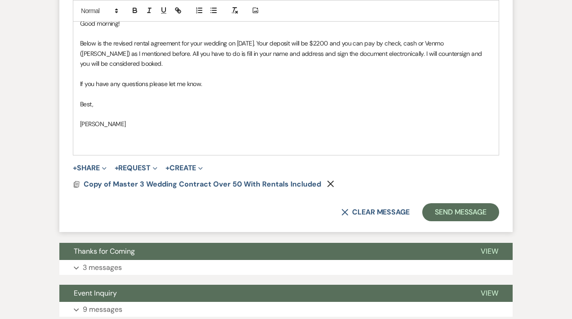
click at [188, 67] on p "Below is the revised rental agreement for your wedding on September 25, 2027. Y…" at bounding box center [286, 53] width 412 height 30
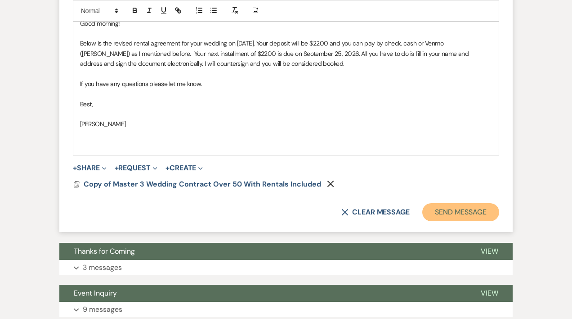
click at [442, 221] on button "Send Message" at bounding box center [460, 212] width 77 height 18
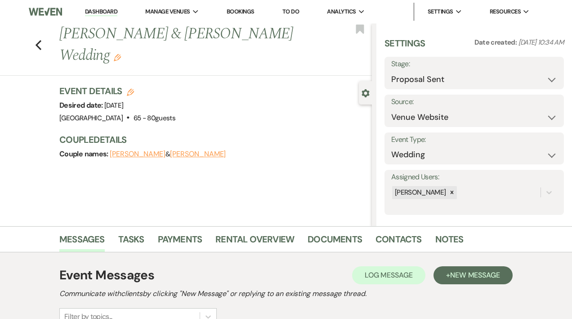
click at [99, 9] on link "Dashboard" at bounding box center [101, 12] width 32 height 9
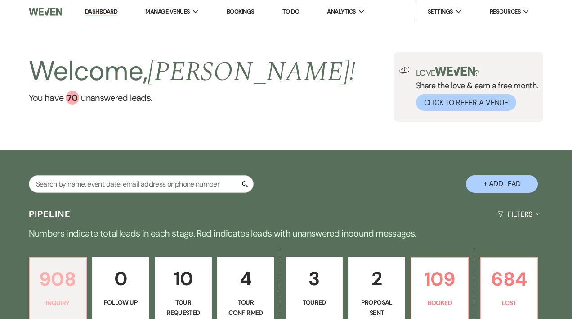
click at [71, 277] on p "908" at bounding box center [57, 279] width 45 height 30
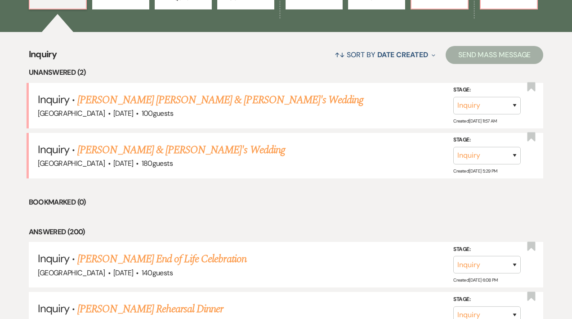
scroll to position [322, 0]
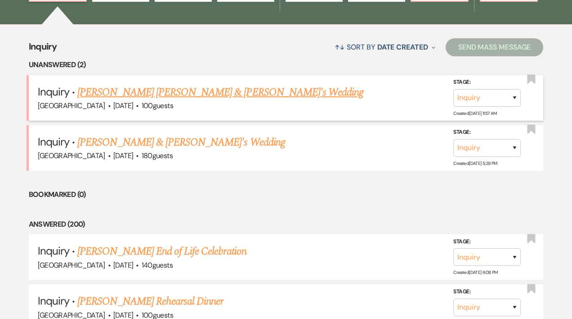
click at [181, 95] on link "[PERSON_NAME] [PERSON_NAME] & [PERSON_NAME]'s Wedding" at bounding box center [220, 92] width 286 height 16
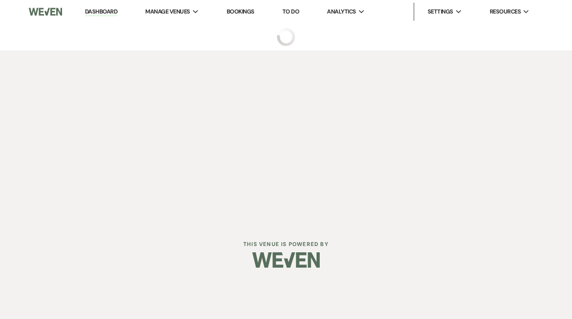
select select "5"
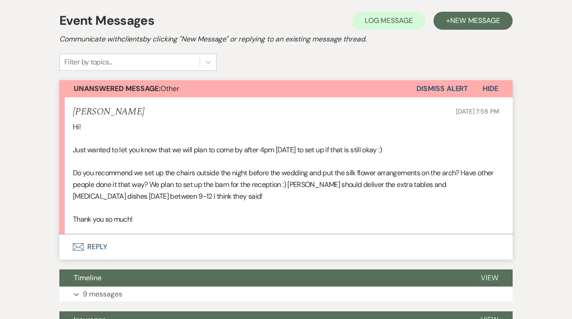
click at [102, 243] on button "Envelope Reply" at bounding box center [286, 246] width 454 height 25
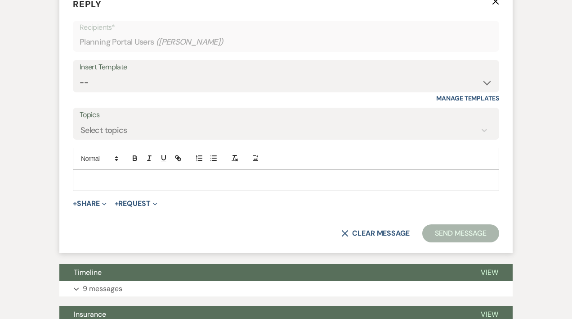
scroll to position [431, 0]
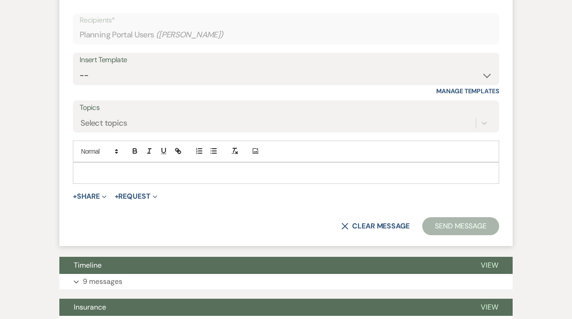
click at [102, 168] on p at bounding box center [286, 173] width 412 height 10
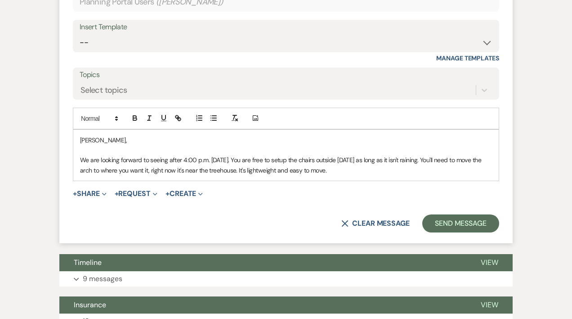
scroll to position [462, 0]
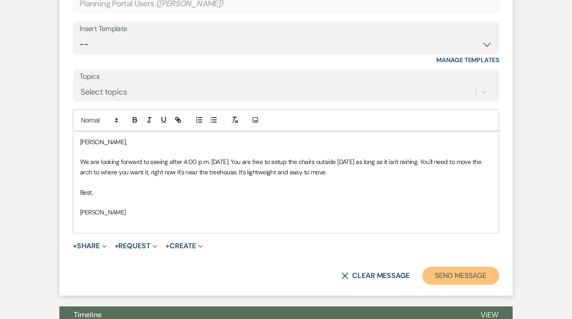
click at [469, 270] on button "Send Message" at bounding box center [460, 275] width 77 height 18
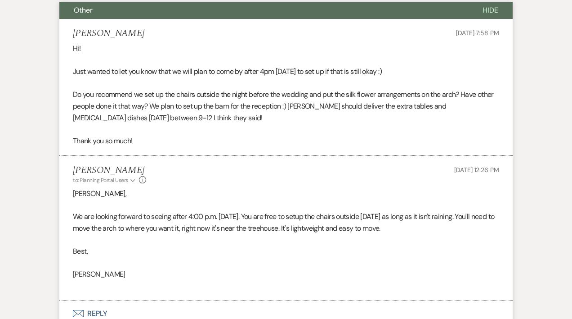
scroll to position [0, 0]
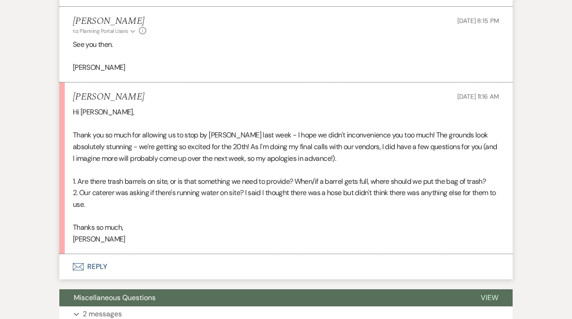
scroll to position [1661, 0]
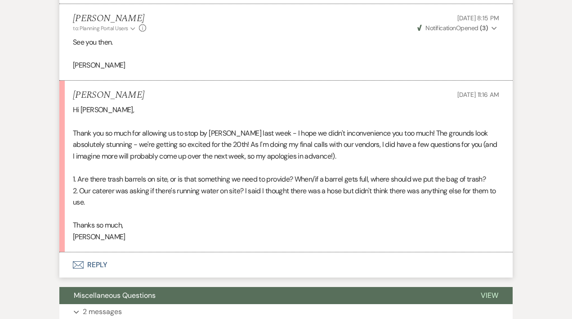
click at [97, 259] on button "Envelope Reply" at bounding box center [286, 264] width 454 height 25
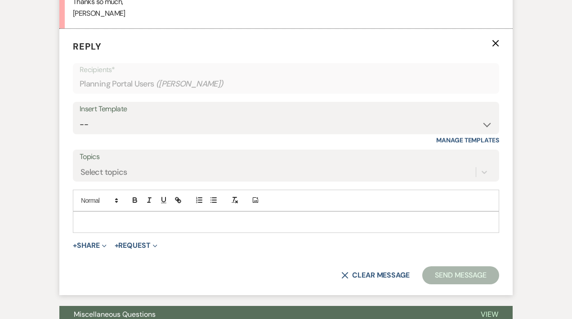
scroll to position [1826, 0]
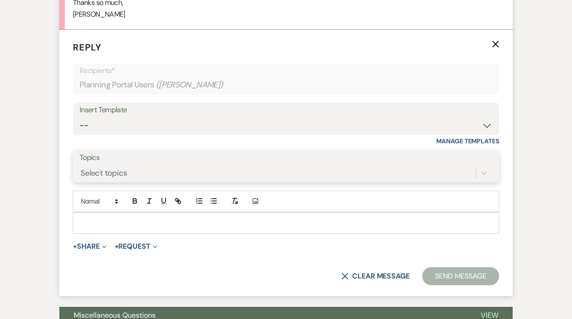
click at [102, 181] on div "Select topics" at bounding box center [286, 172] width 413 height 17
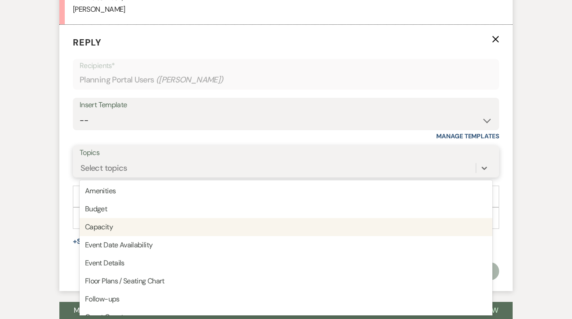
scroll to position [1888, 0]
type input "w"
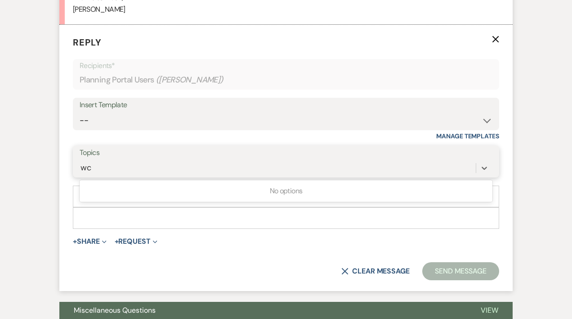
type input "w"
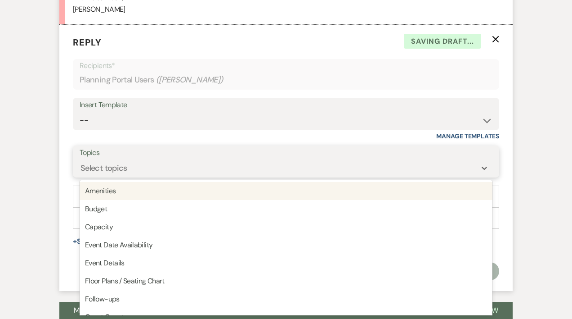
type input "w"
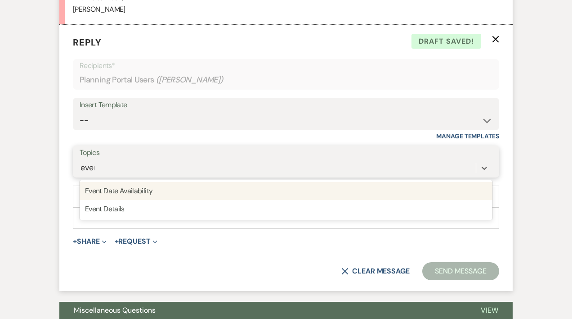
type input "event"
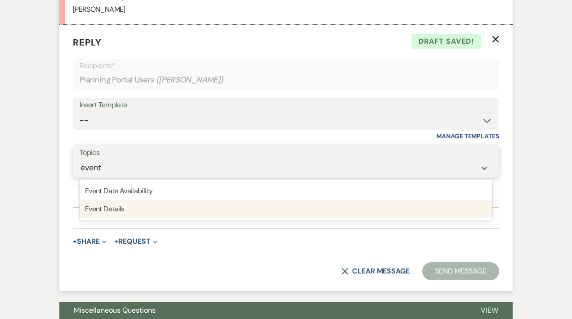
click at [110, 214] on div "Event Details" at bounding box center [286, 209] width 413 height 18
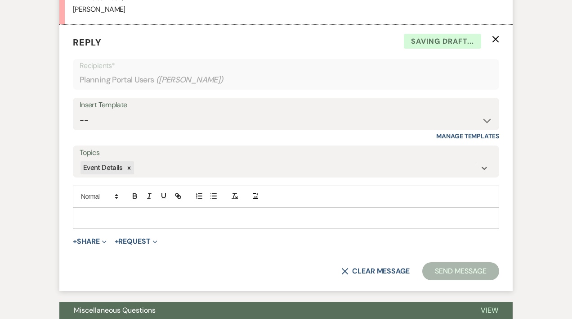
click at [100, 215] on p at bounding box center [286, 218] width 412 height 10
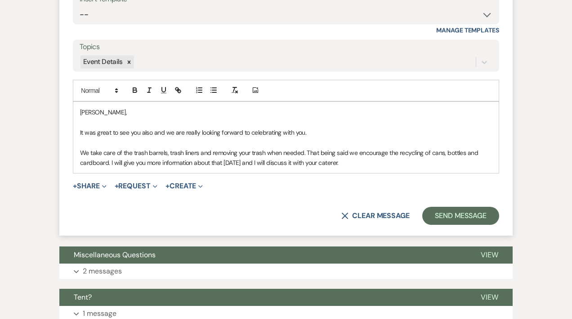
scroll to position [1996, 0]
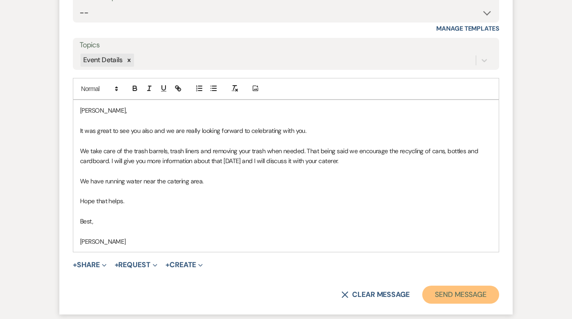
click at [468, 295] on button "Send Message" at bounding box center [460, 294] width 77 height 18
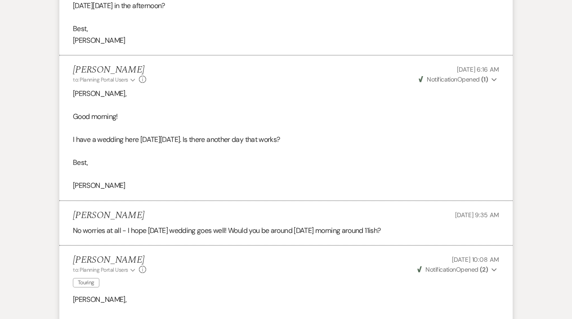
scroll to position [0, 0]
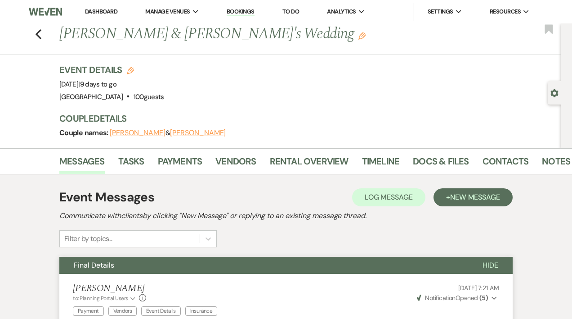
click at [105, 10] on link "Dashboard" at bounding box center [101, 12] width 32 height 8
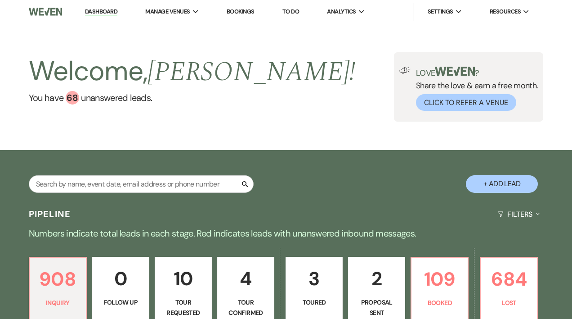
click at [448, 280] on p "109" at bounding box center [439, 279] width 45 height 30
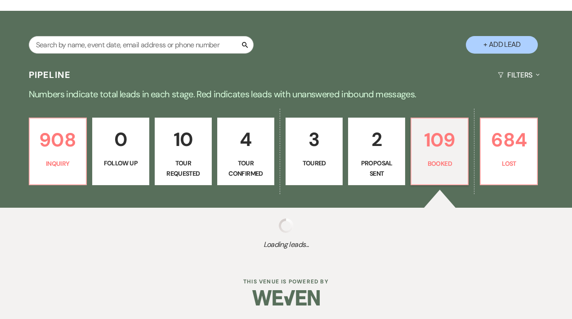
scroll to position [7, 0]
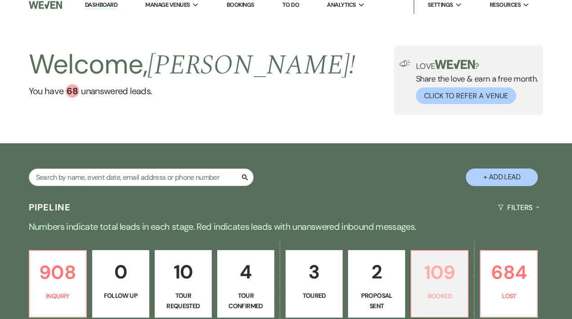
click at [442, 269] on p "109" at bounding box center [439, 272] width 45 height 30
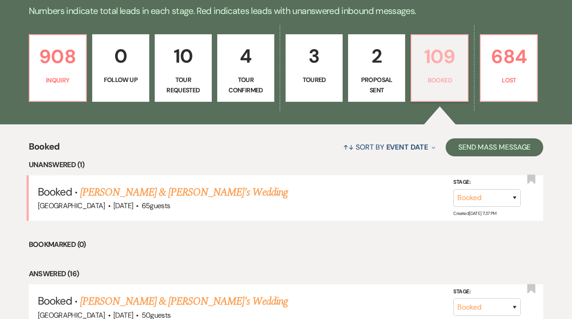
scroll to position [225, 0]
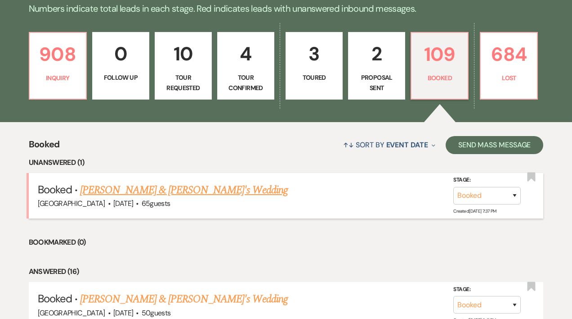
click at [203, 190] on link "[PERSON_NAME] & [PERSON_NAME]'s Wedding" at bounding box center [184, 190] width 208 height 16
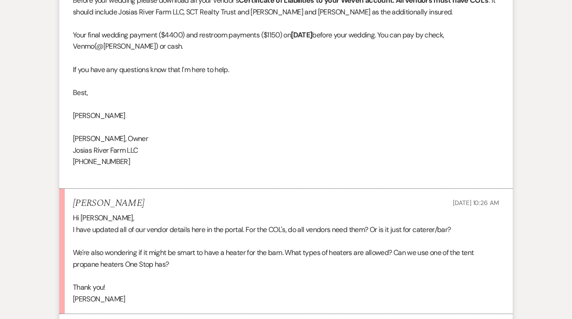
scroll to position [476, 0]
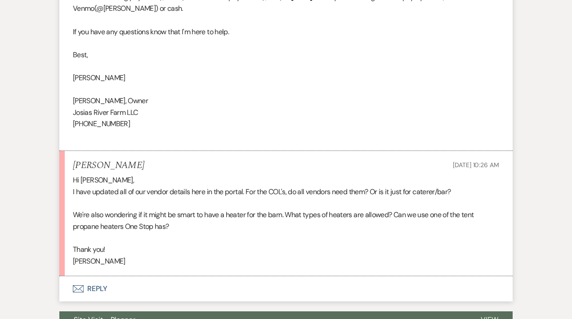
click at [101, 288] on button "Envelope Reply" at bounding box center [286, 288] width 454 height 25
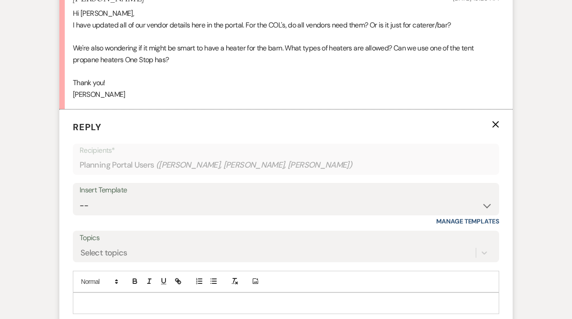
scroll to position [644, 0]
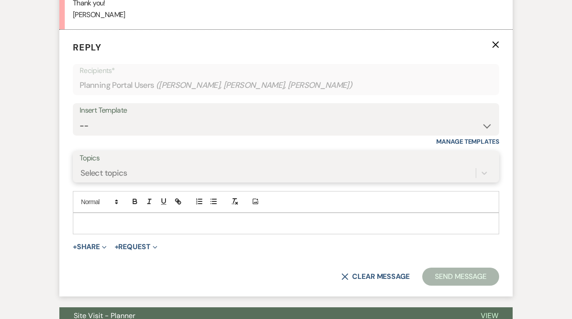
click at [108, 181] on div "Select topics" at bounding box center [286, 172] width 413 height 17
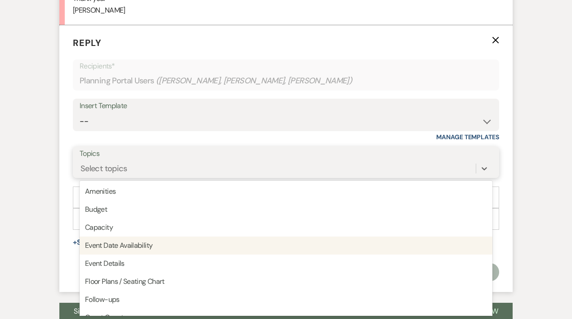
scroll to position [727, 0]
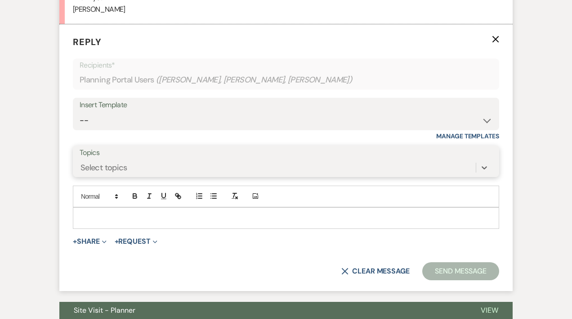
click at [112, 171] on div "Select topics" at bounding box center [104, 168] width 47 height 12
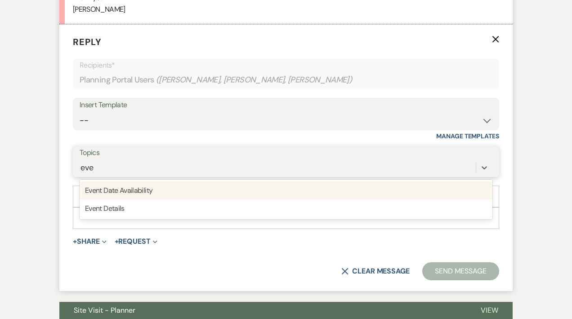
type input "even"
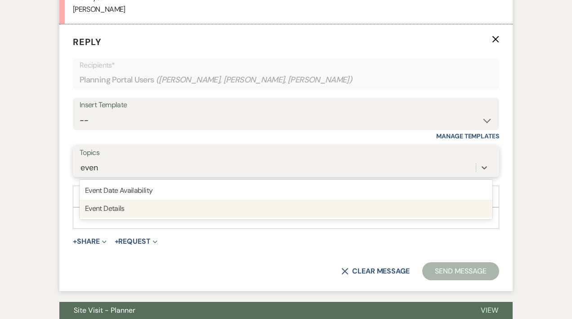
click at [126, 206] on div "Event Details" at bounding box center [286, 208] width 413 height 18
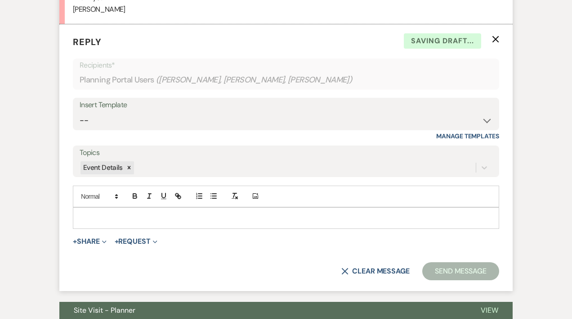
click at [99, 214] on p at bounding box center [286, 218] width 412 height 10
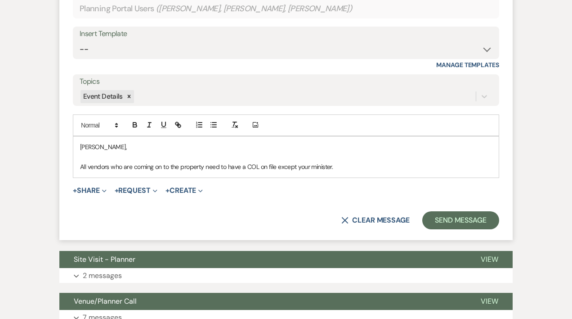
scroll to position [799, 0]
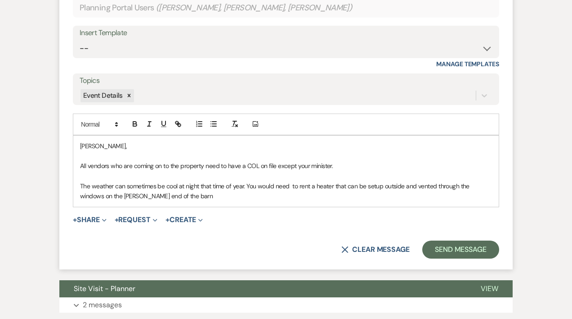
click at [151, 196] on p "The weather can sometimes be cool at night that time of year. You would need to…" at bounding box center [286, 191] width 412 height 20
click at [237, 196] on p "The weather can sometimes be cool at night that time of year. You would need to…" at bounding box center [286, 191] width 412 height 20
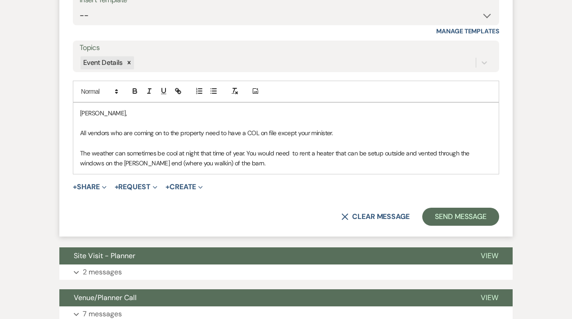
scroll to position [844, 0]
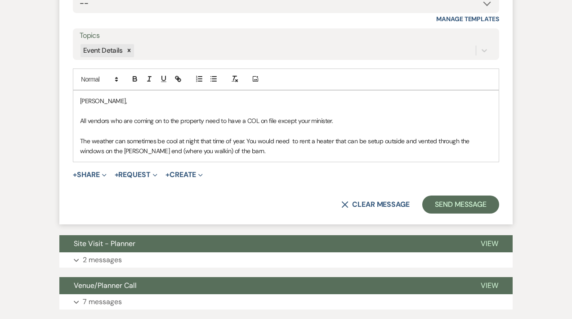
click at [247, 139] on p "The weather can sometimes be cool at night that time of year. You would need to…" at bounding box center [286, 146] width 412 height 20
click at [339, 140] on p "The weather can sometimes be cool at night that time of year. If you did decide…" at bounding box center [286, 146] width 412 height 20
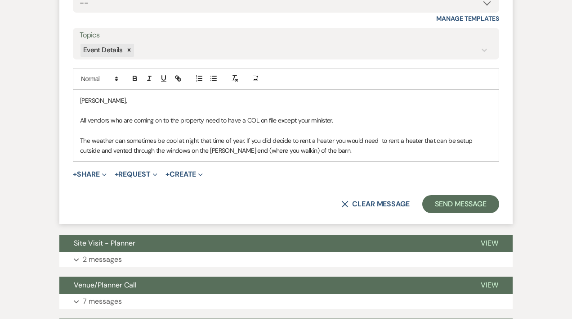
click at [342, 154] on p "The weather can sometimes be cool at night that time of year. If you did decide…" at bounding box center [286, 145] width 412 height 20
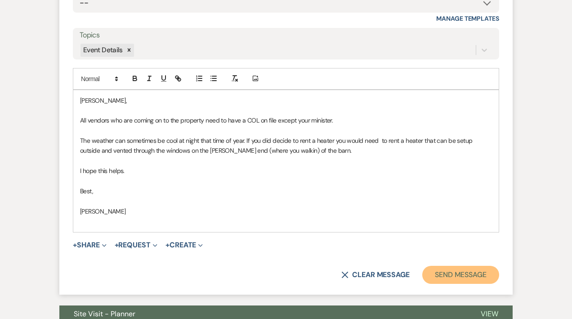
click at [476, 271] on button "Send Message" at bounding box center [460, 274] width 77 height 18
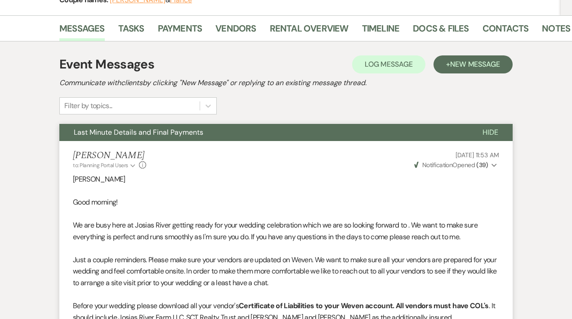
scroll to position [0, 0]
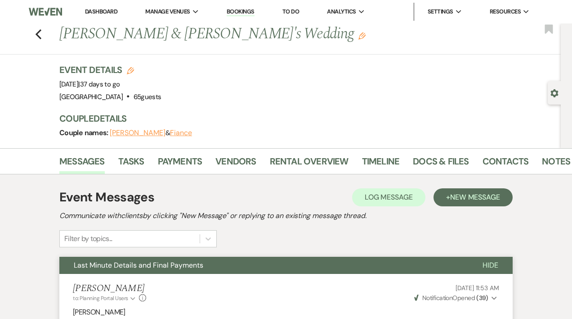
click at [91, 13] on link "Dashboard" at bounding box center [101, 12] width 32 height 8
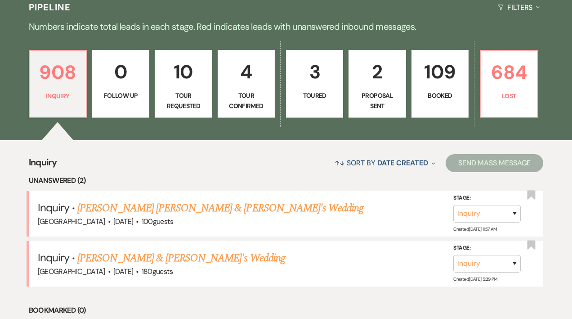
scroll to position [296, 0]
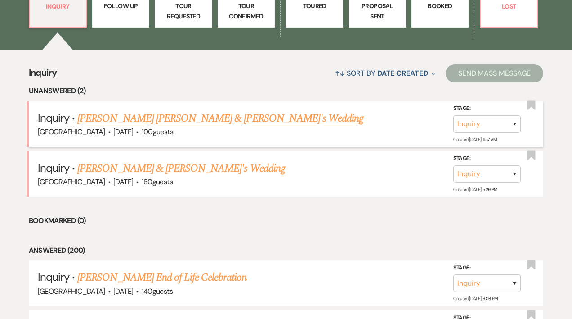
click at [139, 119] on link "[PERSON_NAME] [PERSON_NAME] & [PERSON_NAME]'s Wedding" at bounding box center [220, 118] width 286 height 16
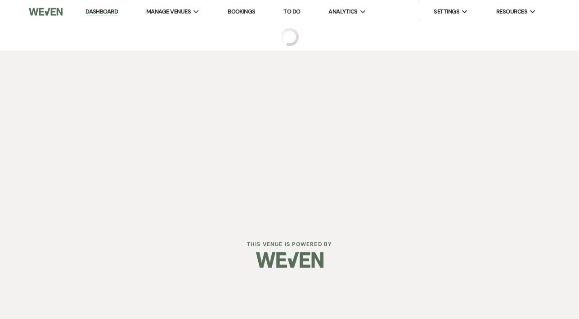
select select "5"
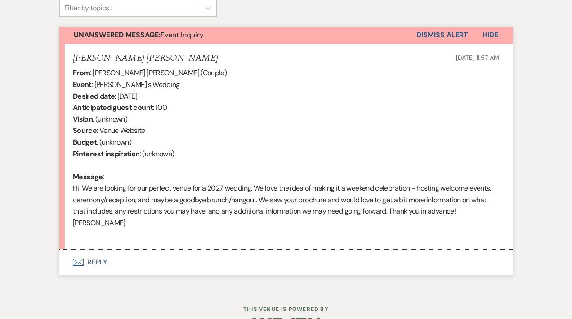
scroll to position [324, 0]
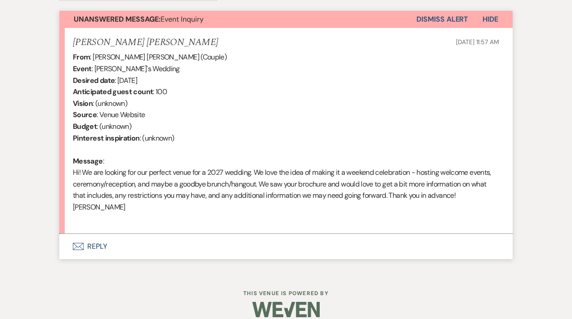
click at [100, 234] on button "Envelope Reply" at bounding box center [286, 246] width 454 height 25
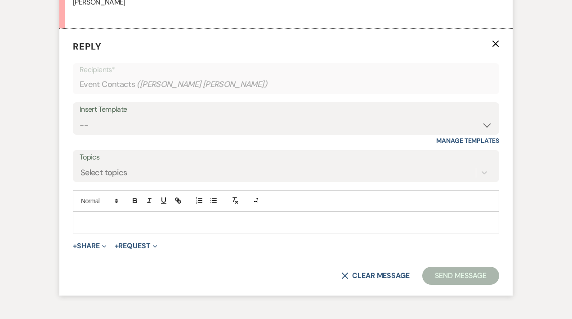
scroll to position [529, 0]
click at [89, 116] on select "-- Weven Planning Portal Introduction (Booked Events) Initial Inquiry Response …" at bounding box center [286, 125] width 413 height 18
select select "389"
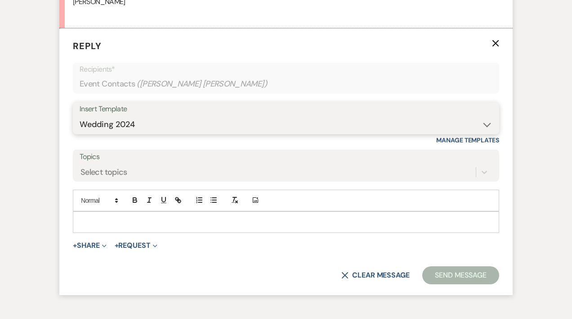
click at [80, 116] on select "-- Weven Planning Portal Introduction (Booked Events) Initial Inquiry Response …" at bounding box center [286, 125] width 413 height 18
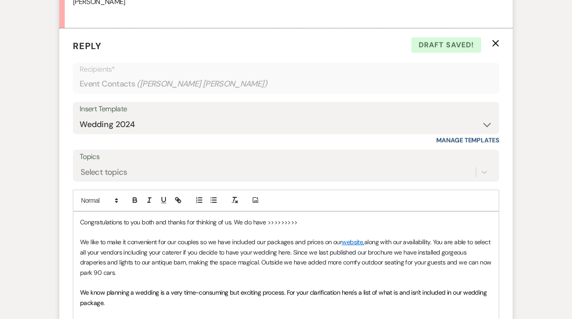
click at [80, 217] on p "Congratulations to you both and thanks for thinking of us. We do have >>>>>>>>>" at bounding box center [286, 222] width 412 height 10
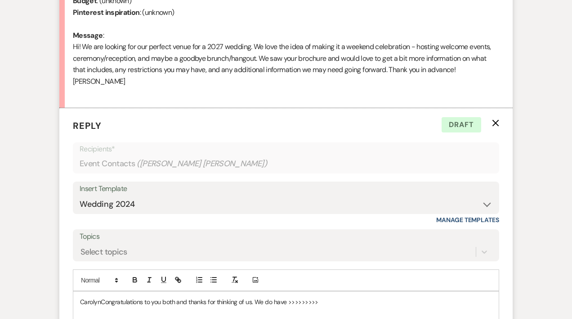
scroll to position [454, 0]
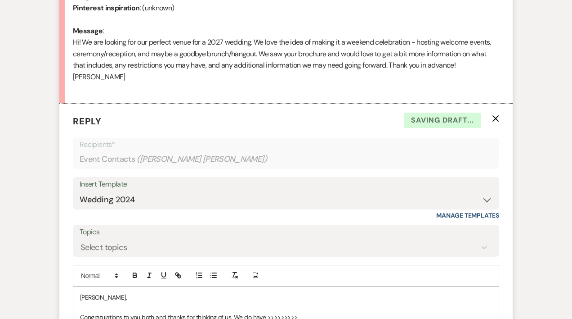
click at [310, 312] on p "Congratulations to you both and thanks for thinking of us. We do have >>>>>>>>>" at bounding box center [286, 317] width 412 height 10
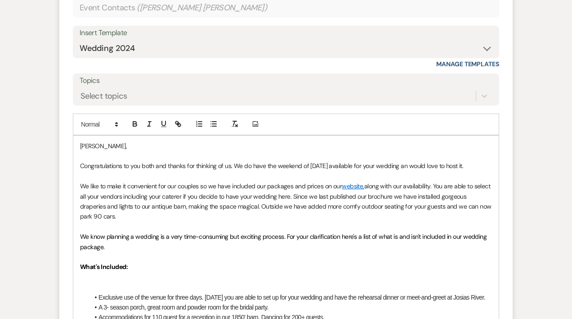
scroll to position [610, 0]
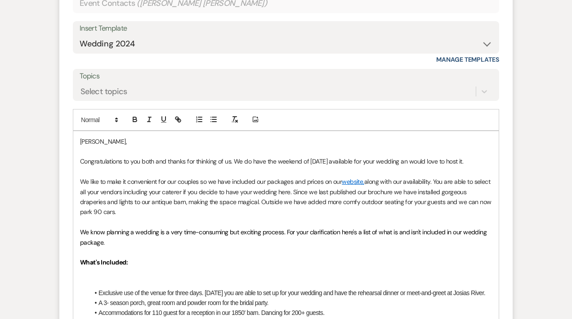
click at [316, 156] on p "Congratulations to you both and thanks for thinking of us. We do have the weeke…" at bounding box center [286, 161] width 412 height 10
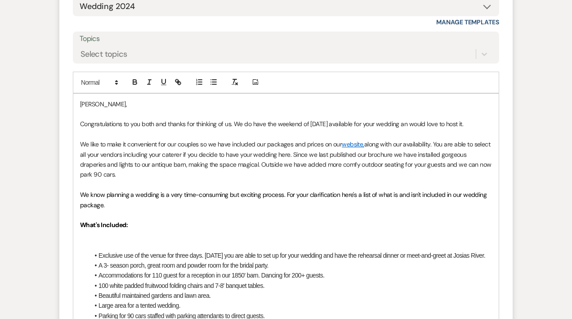
scroll to position [646, 0]
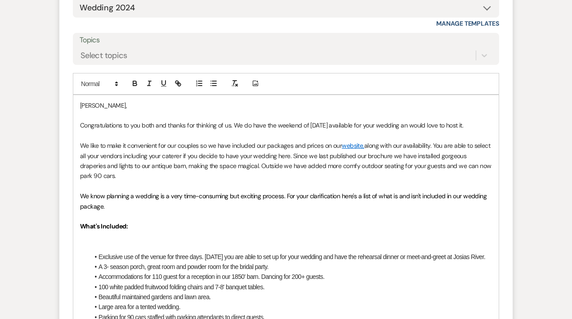
click at [486, 120] on p "Congratulations to you both and thanks for thinking of us. We do have the weeke…" at bounding box center [286, 125] width 412 height 10
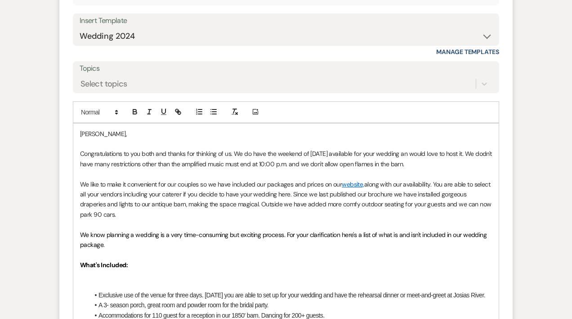
scroll to position [619, 0]
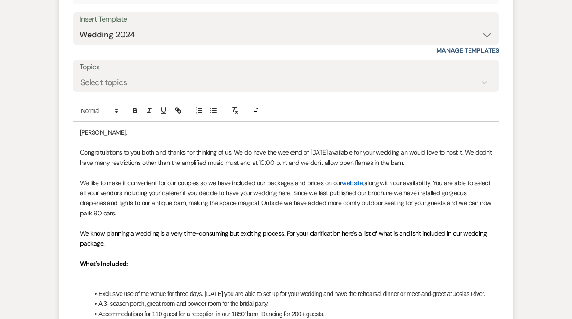
click at [90, 152] on p "Congratulations to you both and thanks for thinking of us. We do have the weeke…" at bounding box center [286, 157] width 412 height 20
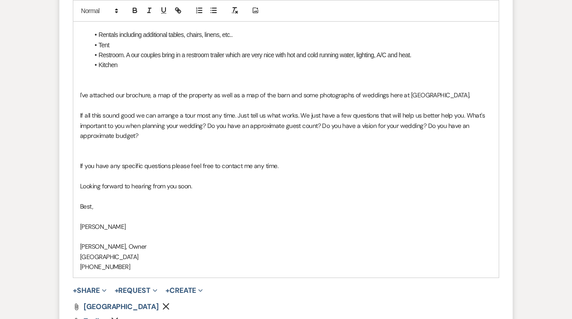
scroll to position [1092, 0]
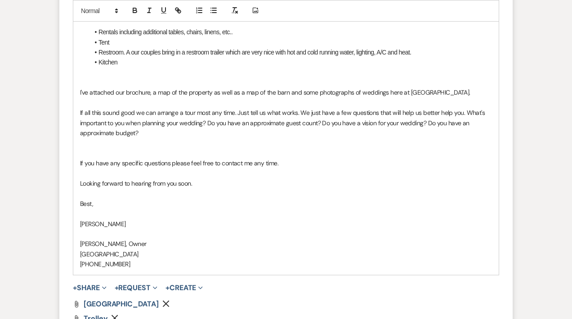
click at [319, 122] on p "If all this sound good we can arrange a tour most any time. Just tell us what w…" at bounding box center [286, 123] width 412 height 30
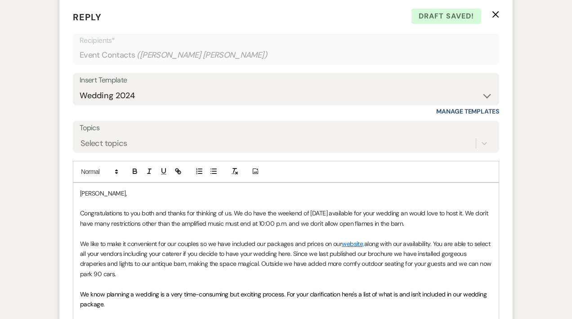
scroll to position [562, 0]
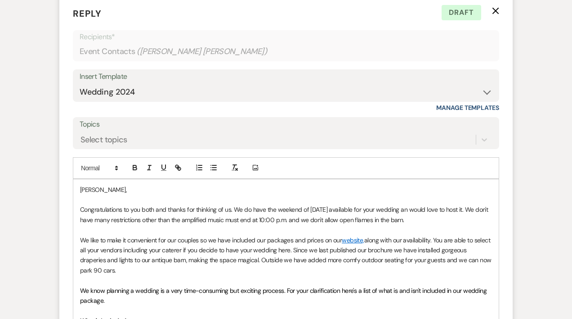
click at [446, 210] on p "Congratulations to you both and thanks for thinking of us. We do have the weeke…" at bounding box center [286, 214] width 412 height 20
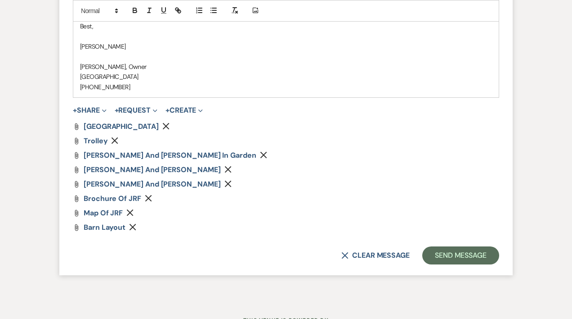
scroll to position [1316, 0]
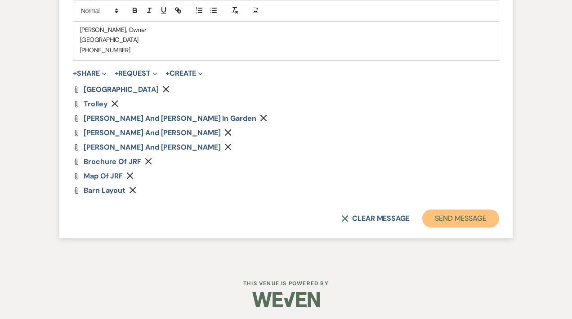
click at [454, 217] on button "Send Message" at bounding box center [460, 218] width 77 height 18
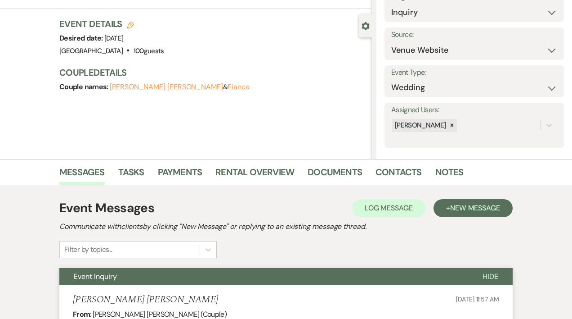
scroll to position [0, 0]
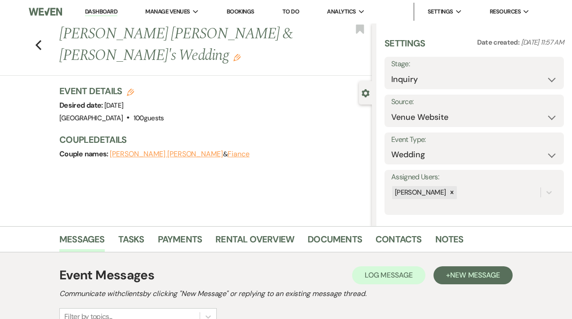
click at [103, 12] on link "Dashboard" at bounding box center [101, 12] width 32 height 9
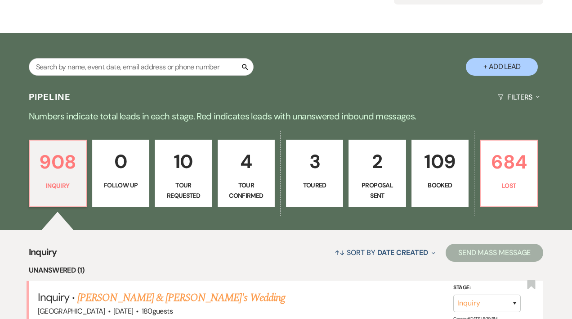
scroll to position [213, 0]
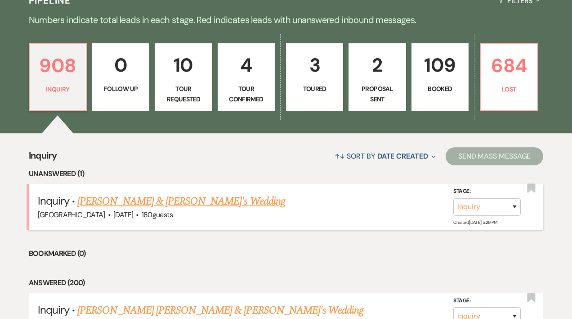
click at [172, 201] on link "[PERSON_NAME] & [PERSON_NAME]'s Wedding" at bounding box center [181, 201] width 208 height 16
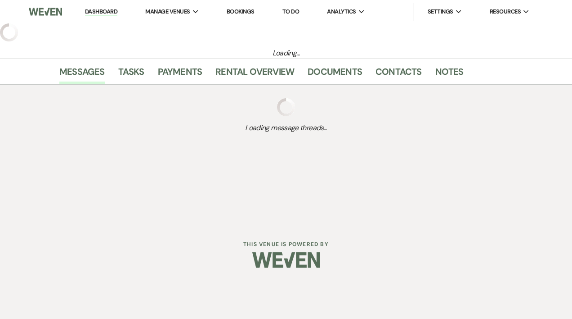
select select "5"
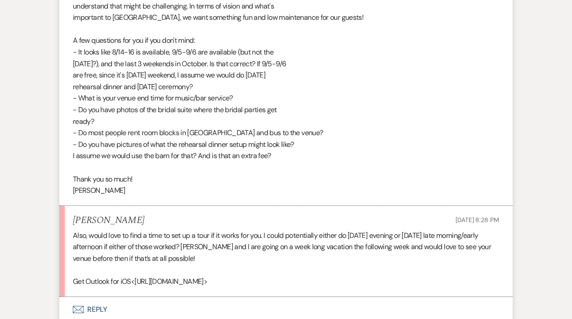
scroll to position [1568, 0]
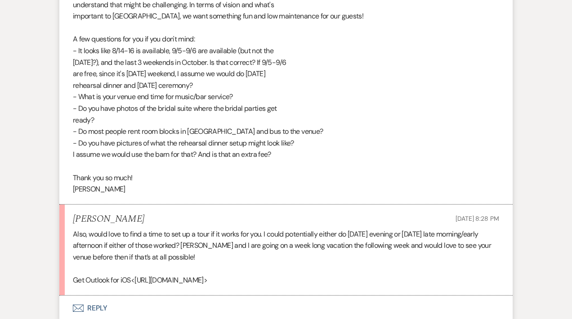
click at [96, 309] on button "Envelope Reply" at bounding box center [286, 307] width 454 height 25
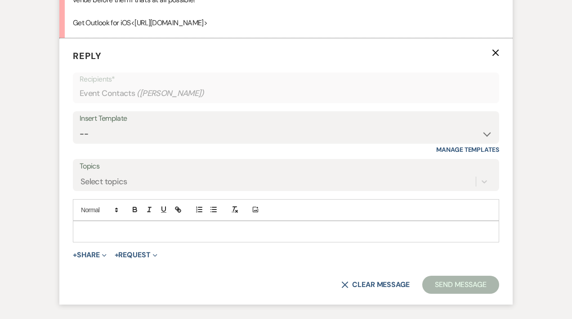
scroll to position [1824, 0]
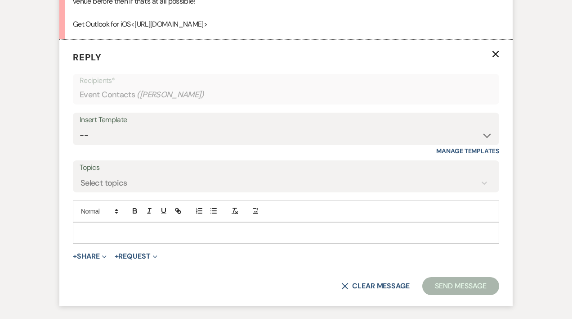
click at [99, 230] on p at bounding box center [286, 233] width 412 height 10
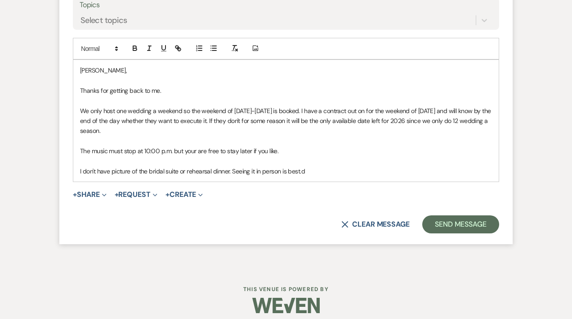
scroll to position [1978, 0]
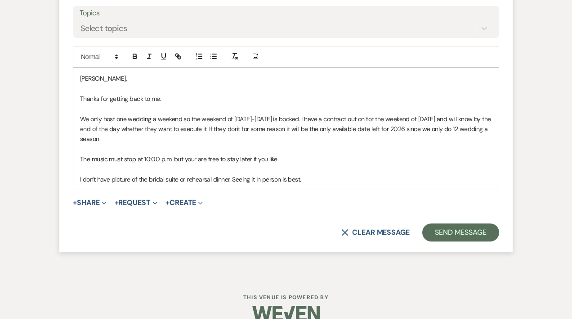
click at [231, 180] on p "I don't have picture of the bridal suite or rehearsal dinner. Seeing it in pers…" at bounding box center [286, 179] width 412 height 10
click at [440, 179] on p "I can send you picture of the bridal suite and a rehearsal dinner if you like, …" at bounding box center [286, 179] width 412 height 10
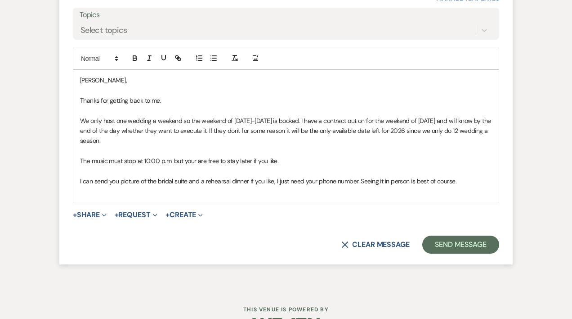
scroll to position [1988, 0]
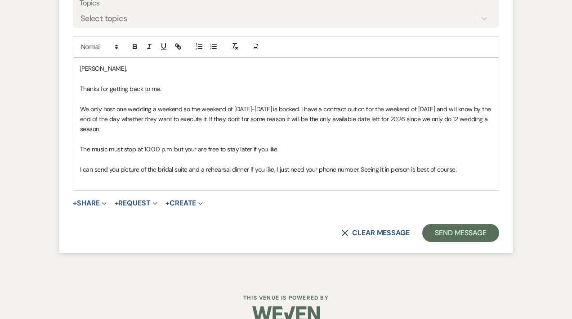
click at [479, 167] on p "I can send you picture of the bridal suite and a rehearsal dinner if you like, …" at bounding box center [286, 169] width 412 height 10
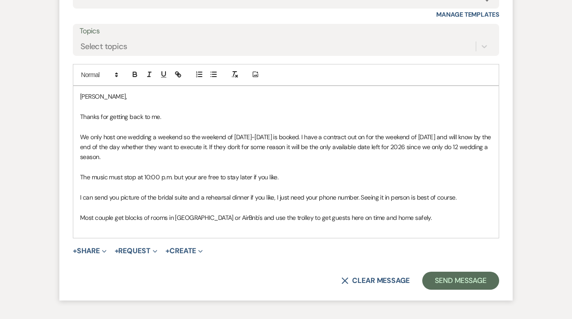
scroll to position [1986, 0]
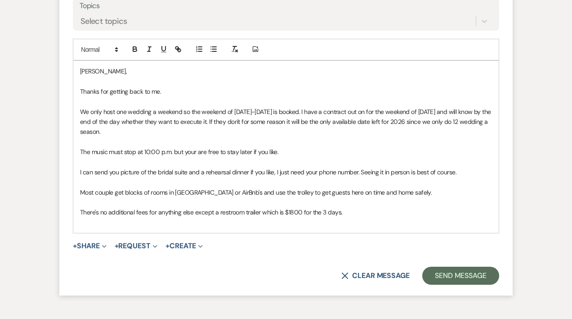
click at [387, 214] on p "There's no additional fees for anything else except a restroom trailer which is…" at bounding box center [286, 212] width 412 height 10
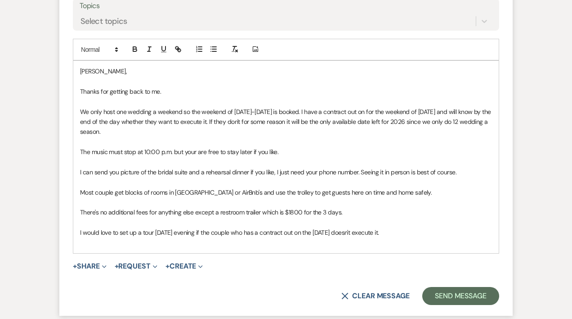
click at [130, 234] on p "I would love to set up a tour [DATE] evening if the couple who has a contract o…" at bounding box center [286, 232] width 412 height 10
click at [413, 234] on p "I would love to set-up a tour [DATE] evening if the couple who has a contract o…" at bounding box center [286, 232] width 412 height 10
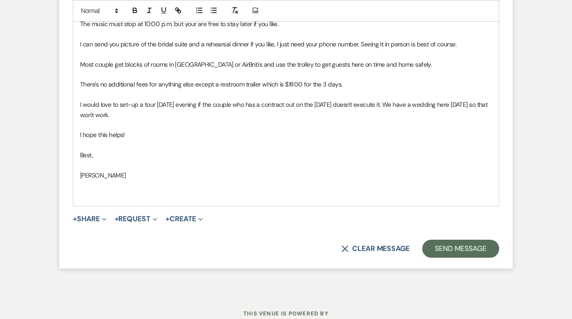
scroll to position [2145, 0]
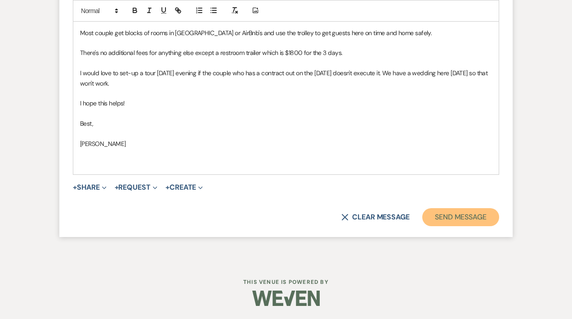
click at [461, 217] on button "Send Message" at bounding box center [460, 217] width 77 height 18
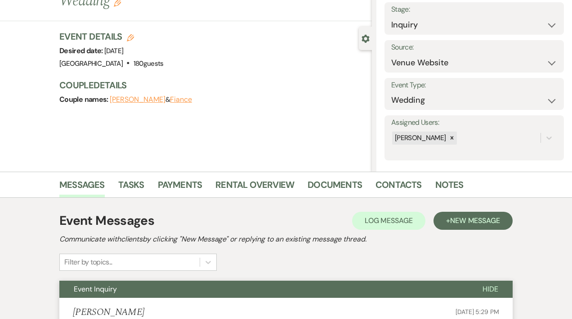
scroll to position [0, 0]
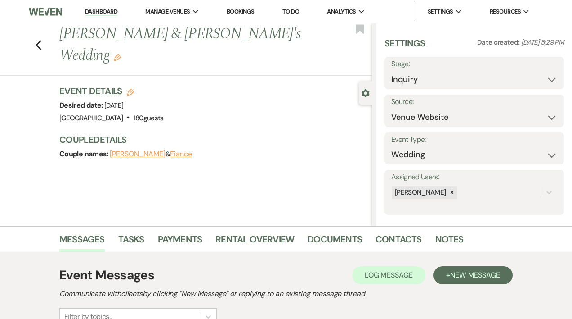
click at [115, 10] on link "Dashboard" at bounding box center [101, 12] width 32 height 9
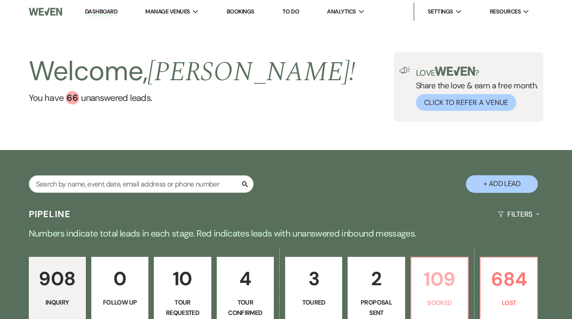
click at [445, 268] on p "109" at bounding box center [439, 279] width 45 height 30
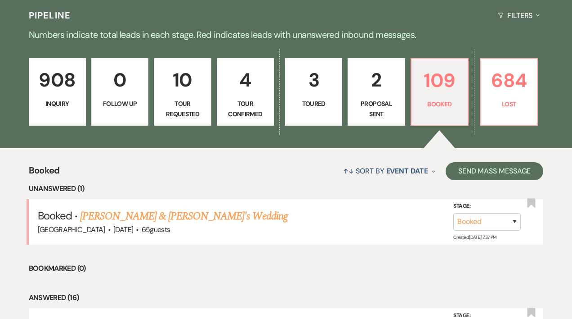
scroll to position [201, 0]
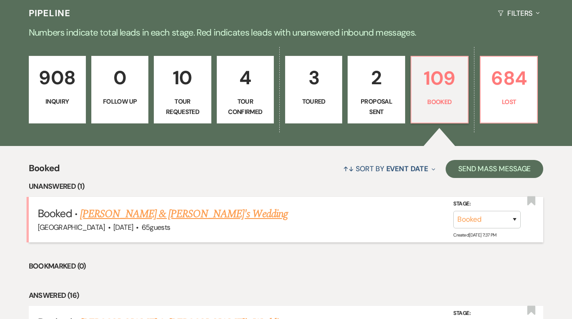
click at [189, 215] on link "[PERSON_NAME] & [PERSON_NAME]'s Wedding" at bounding box center [184, 214] width 208 height 16
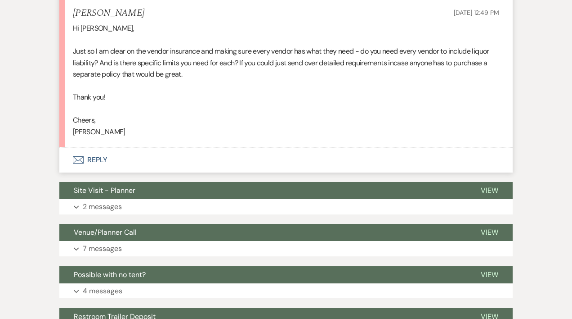
scroll to position [959, 0]
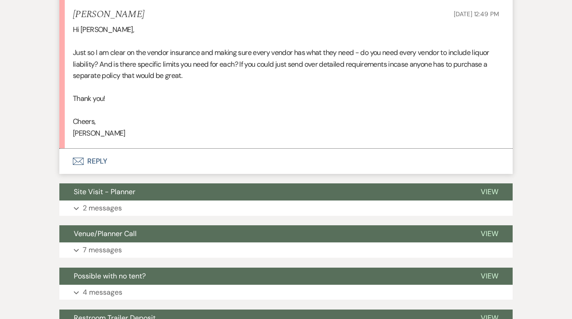
click at [103, 158] on button "Envelope Reply" at bounding box center [286, 160] width 454 height 25
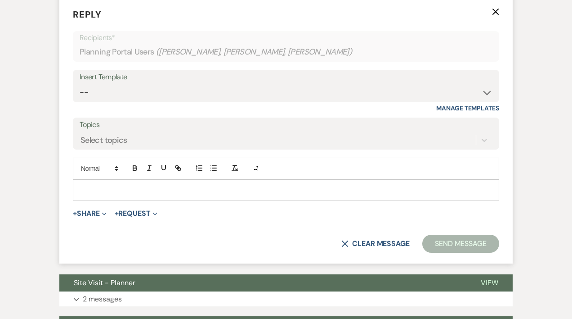
scroll to position [1112, 0]
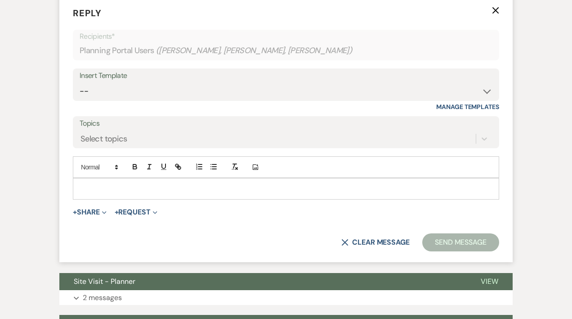
click at [99, 191] on p at bounding box center [286, 189] width 412 height 10
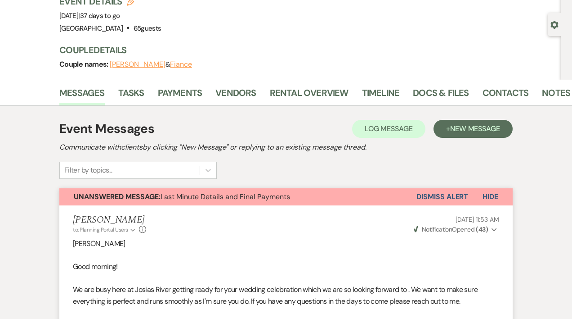
scroll to position [59, 0]
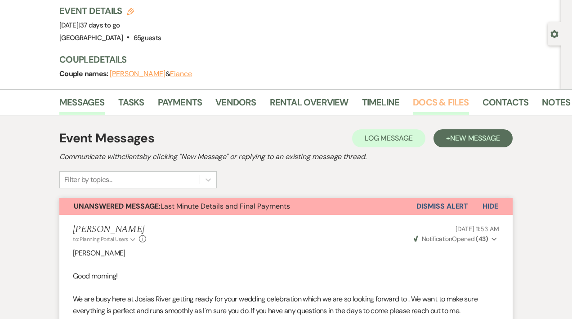
click at [430, 103] on link "Docs & Files" at bounding box center [441, 105] width 56 height 20
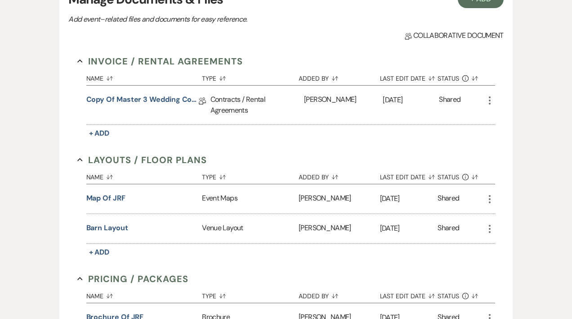
scroll to position [81, 0]
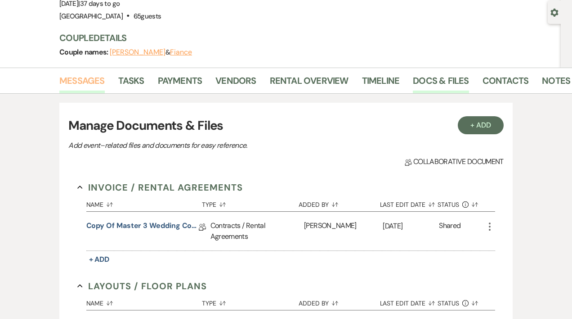
click at [82, 84] on link "Messages" at bounding box center [81, 83] width 45 height 20
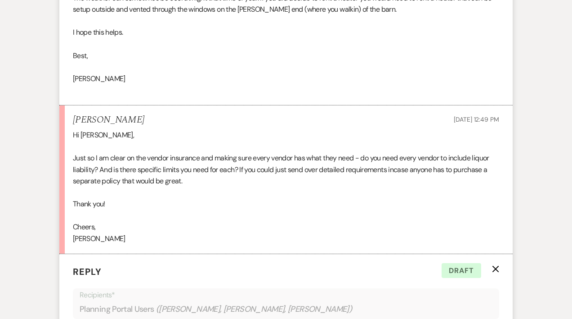
scroll to position [1066, 0]
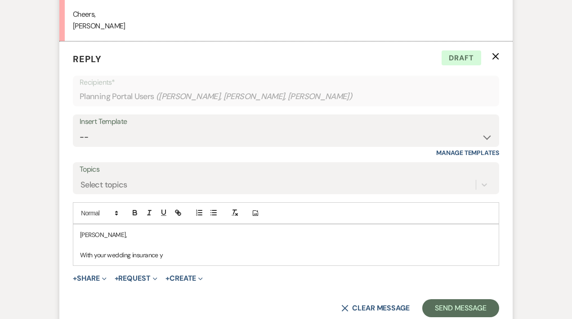
click at [175, 251] on p "With your wedding insurance y" at bounding box center [286, 255] width 412 height 10
click at [238, 257] on p "With your wedding insurance which often is done through [DOMAIN_NAME]" at bounding box center [286, 255] width 412 height 10
click at [180, 216] on icon "button" at bounding box center [178, 212] width 8 height 8
drag, startPoint x: 235, startPoint y: 254, endPoint x: 297, endPoint y: 254, distance: 62.1
click at [297, 254] on p "With your wedding insurance which often is done through [DOMAIN_NAME]" at bounding box center [286, 255] width 412 height 10
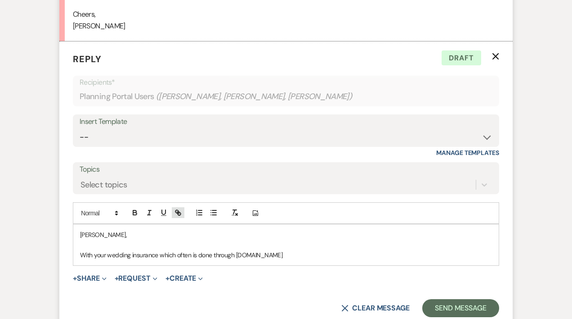
click at [180, 211] on icon "button" at bounding box center [178, 212] width 8 height 8
type input "[DOMAIN_NAME]"
click at [316, 273] on link at bounding box center [312, 272] width 19 height 7
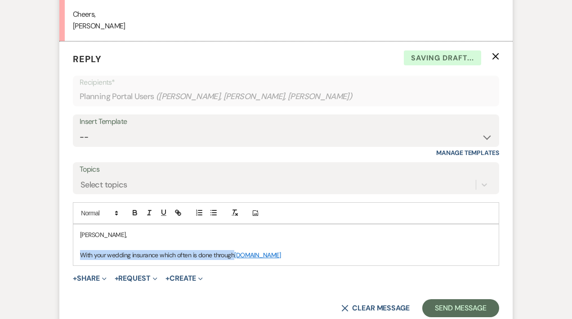
click at [310, 256] on p "With your wedding insurance which often is done through [DOMAIN_NAME]" at bounding box center [286, 255] width 412 height 10
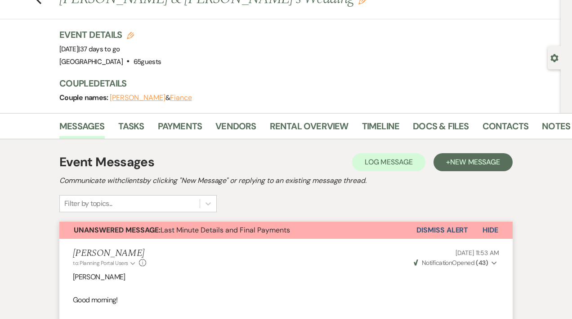
scroll to position [0, 0]
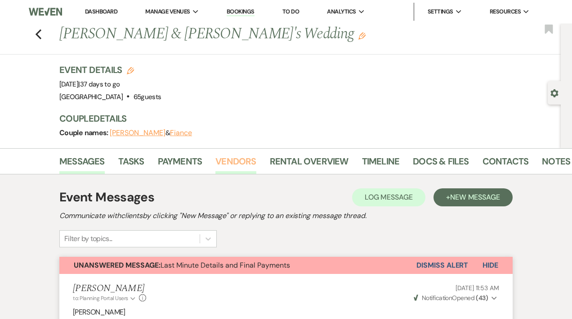
click at [241, 161] on link "Vendors" at bounding box center [236, 164] width 40 height 20
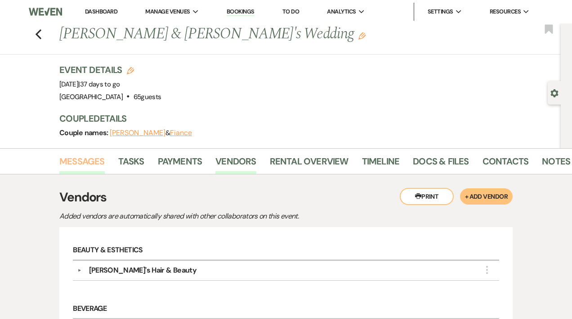
click at [92, 159] on link "Messages" at bounding box center [81, 164] width 45 height 20
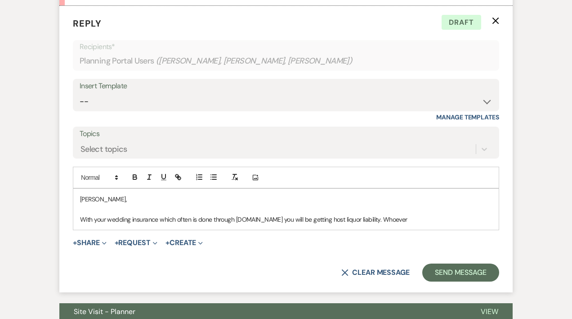
scroll to position [1103, 0]
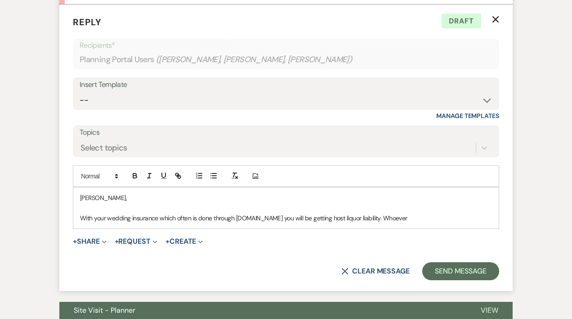
click at [414, 217] on p "With your wedding insurance which often is done through [DOMAIN_NAME] you will …" at bounding box center [286, 218] width 412 height 10
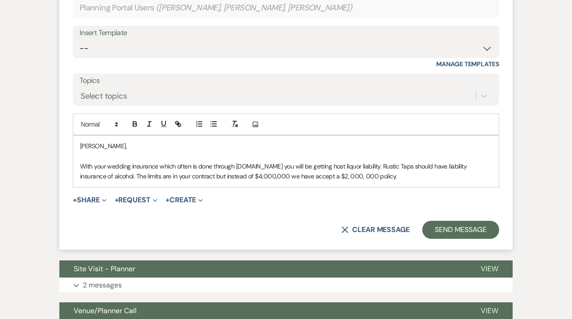
scroll to position [1150, 0]
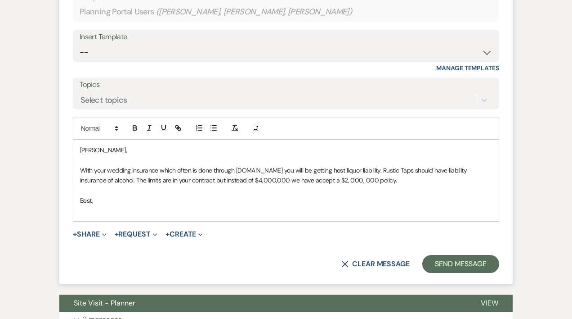
click at [387, 171] on p "With your wedding insurance which often is done through [DOMAIN_NAME] you will …" at bounding box center [286, 175] width 412 height 20
click at [398, 181] on p "With your wedding insurance which often is done through [DOMAIN_NAME] you will …" at bounding box center [286, 175] width 412 height 20
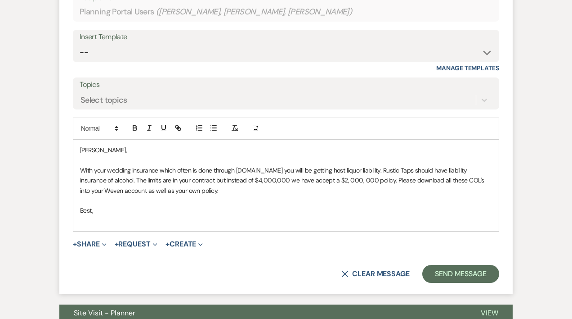
click at [105, 225] on div "[PERSON_NAME], With your wedding insurance which often is done through [DOMAIN_…" at bounding box center [286, 184] width 426 height 91
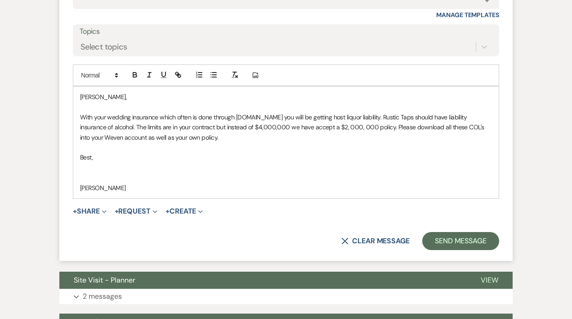
scroll to position [1216, 0]
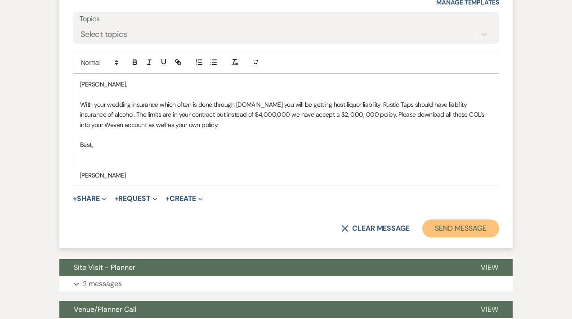
click at [441, 227] on button "Send Message" at bounding box center [460, 228] width 77 height 18
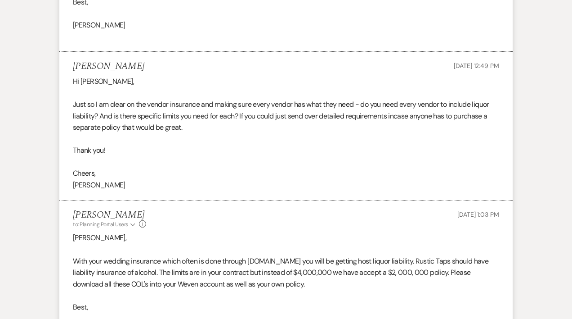
scroll to position [0, 0]
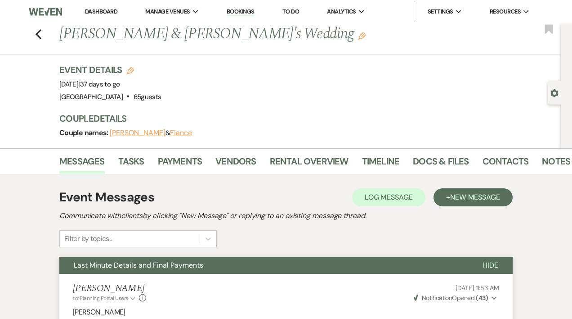
click at [102, 11] on link "Dashboard" at bounding box center [101, 12] width 32 height 8
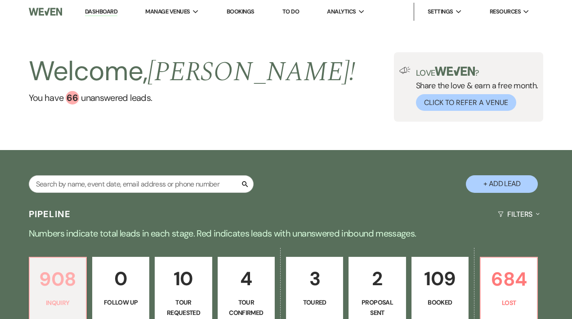
click at [60, 279] on p "908" at bounding box center [57, 279] width 45 height 30
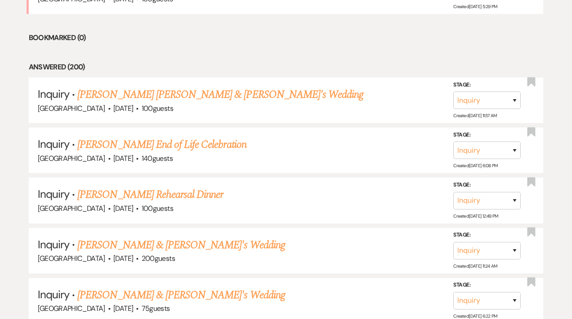
scroll to position [399, 0]
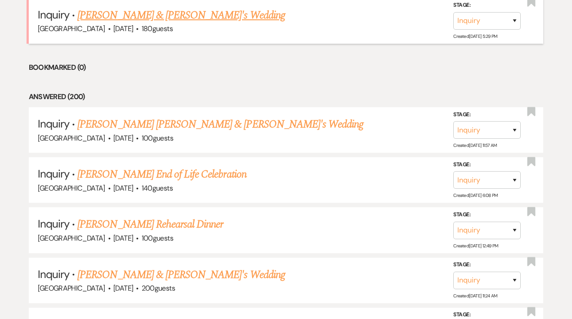
click at [181, 11] on link "[PERSON_NAME] & [PERSON_NAME]'s Wedding" at bounding box center [181, 15] width 208 height 16
select select "5"
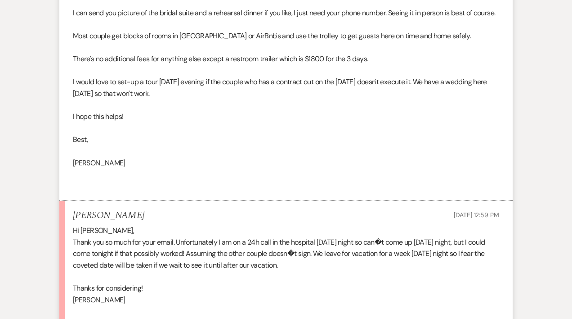
scroll to position [2131, 0]
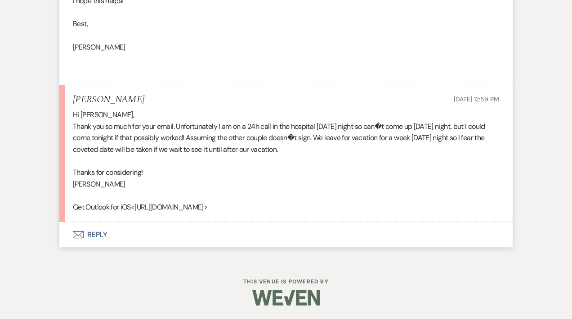
click at [94, 235] on button "Envelope Reply" at bounding box center [286, 234] width 454 height 25
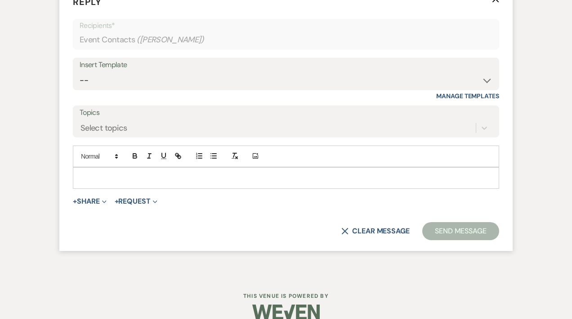
scroll to position [2380, 0]
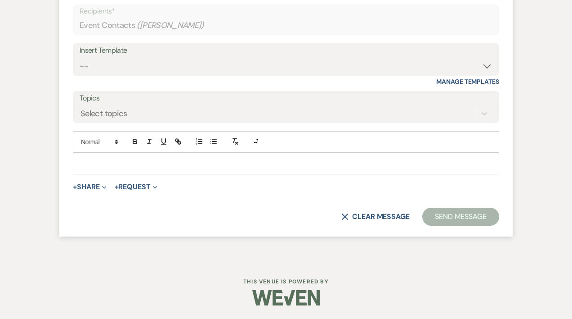
click at [104, 160] on div at bounding box center [286, 163] width 426 height 21
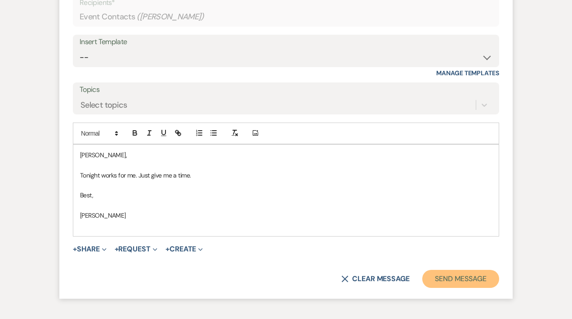
click at [450, 285] on button "Send Message" at bounding box center [460, 279] width 77 height 18
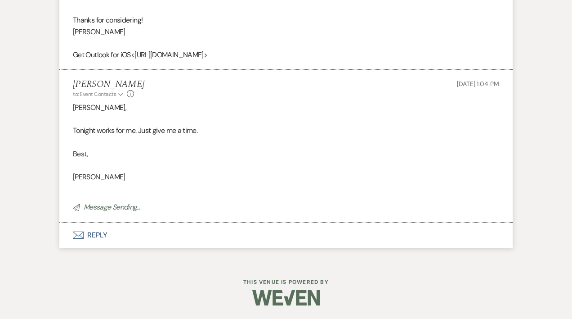
scroll to position [2264, 0]
